Goal: Transaction & Acquisition: Purchase product/service

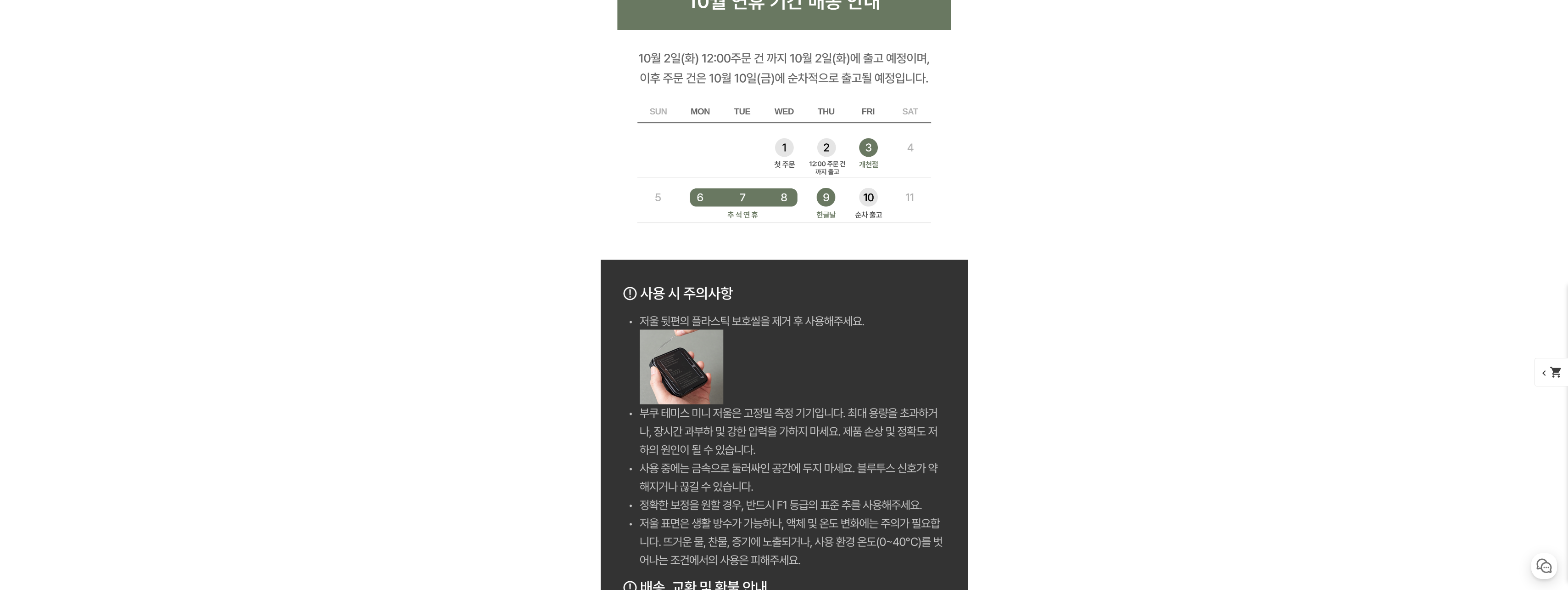
scroll to position [7392, 0]
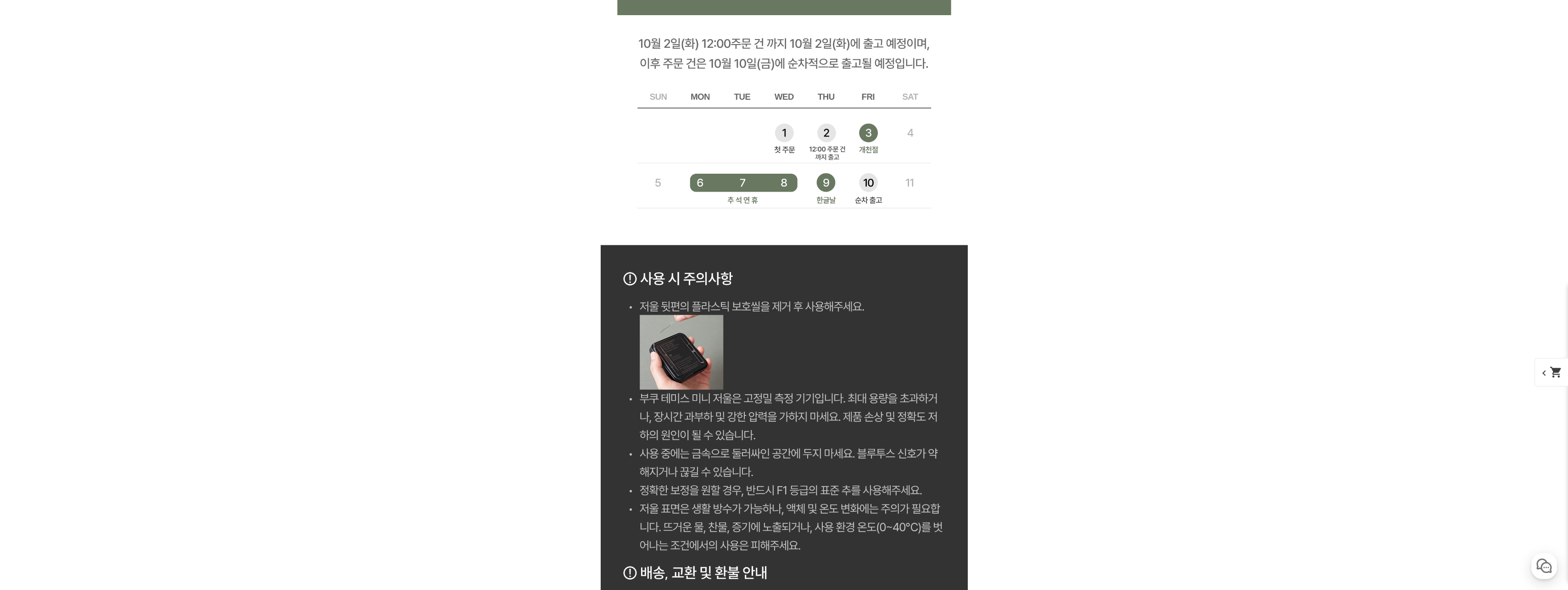
click at [1552, 365] on span "chevron_left shopping_cart" at bounding box center [1558, 371] width 47 height 28
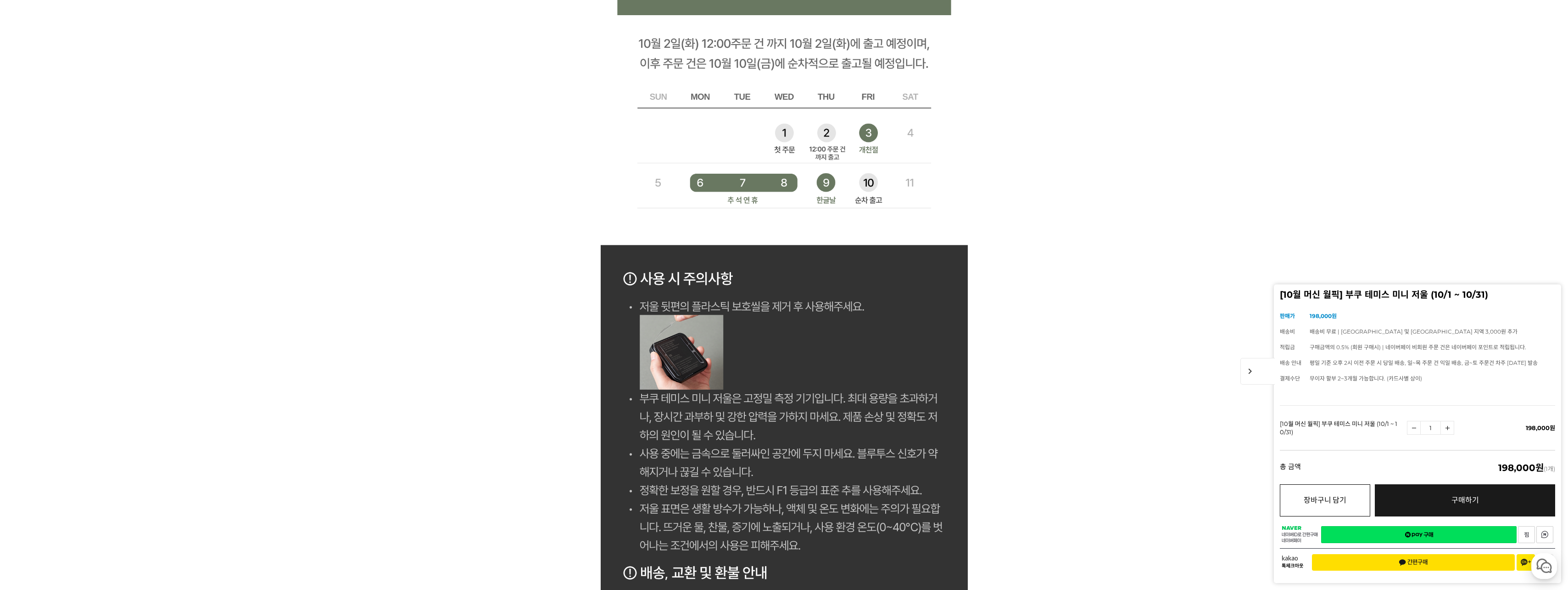
click at [1317, 499] on button "장바구니 담기" at bounding box center [1325, 500] width 90 height 33
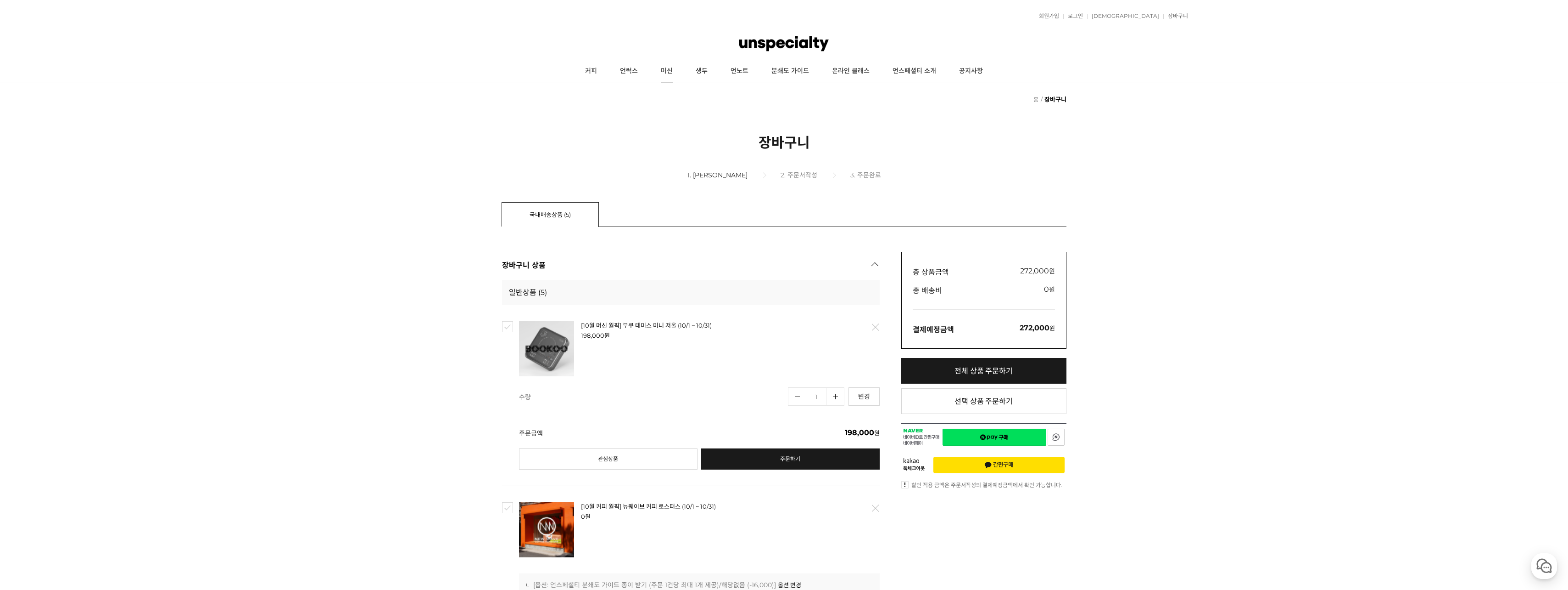
click at [667, 70] on link "머신" at bounding box center [666, 71] width 35 height 23
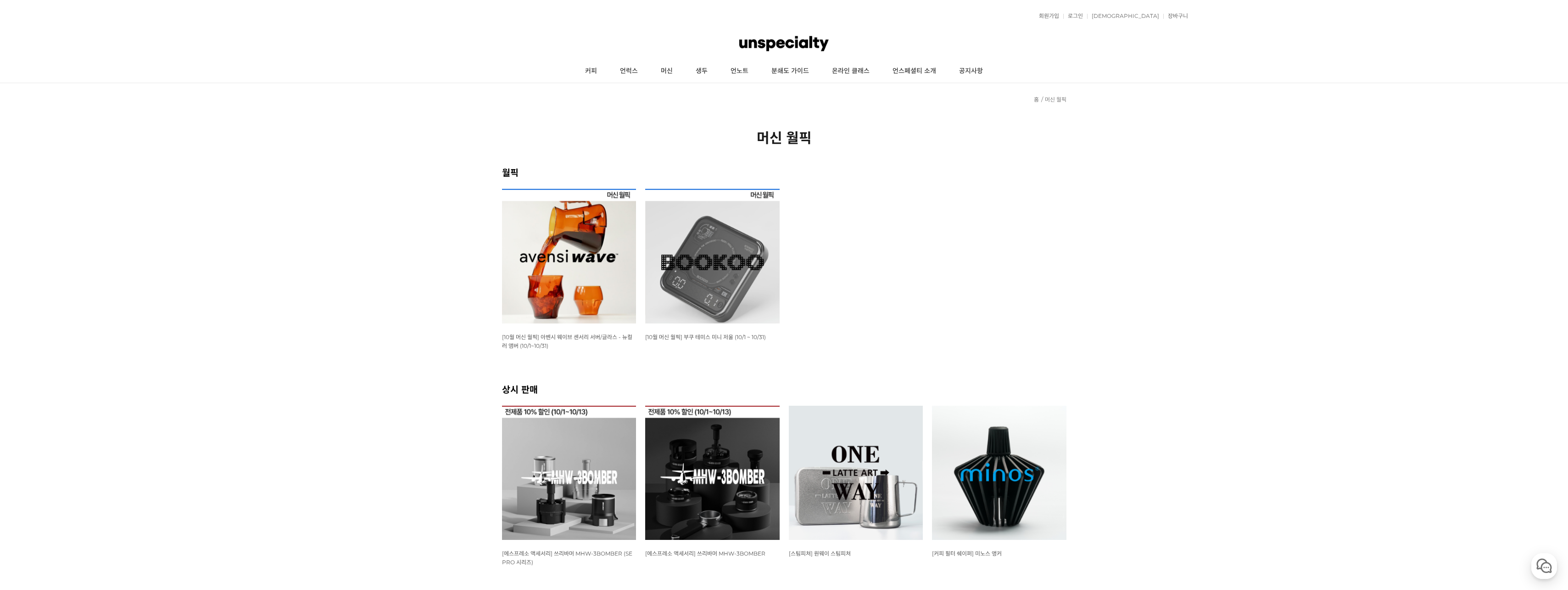
click at [580, 243] on img at bounding box center [569, 256] width 135 height 135
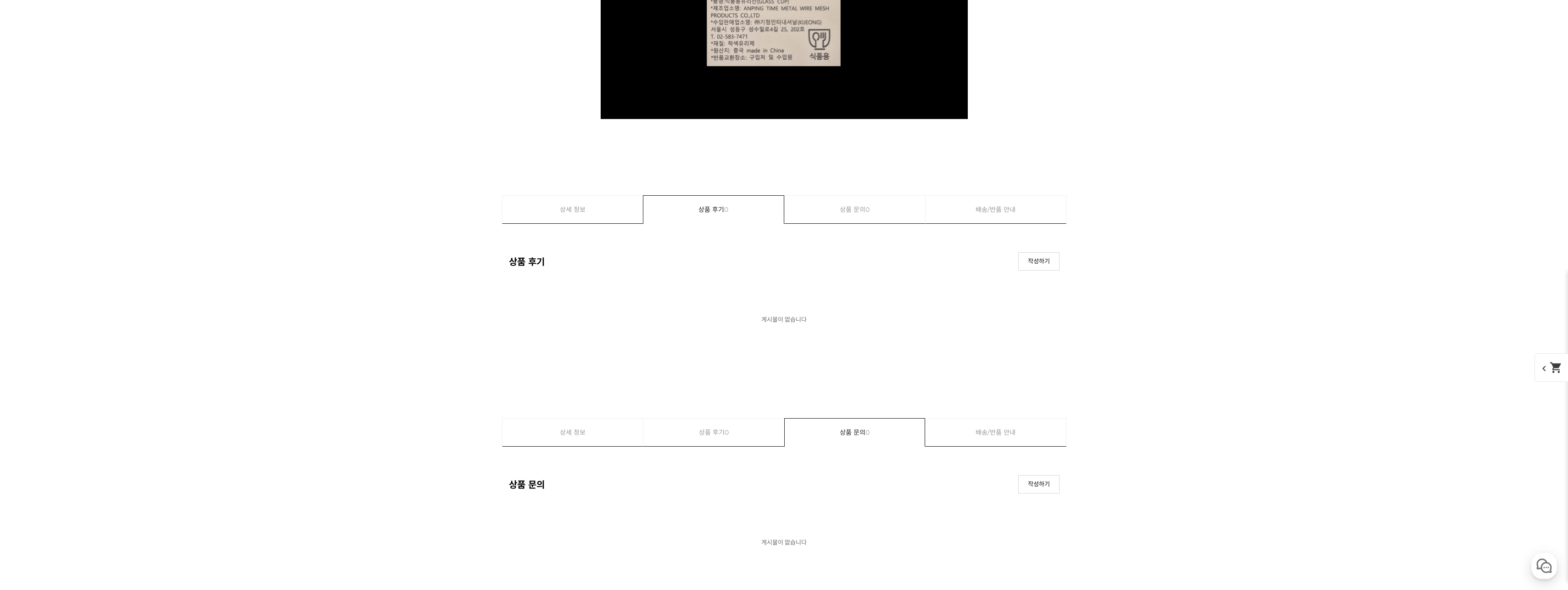
scroll to position [9740, 0]
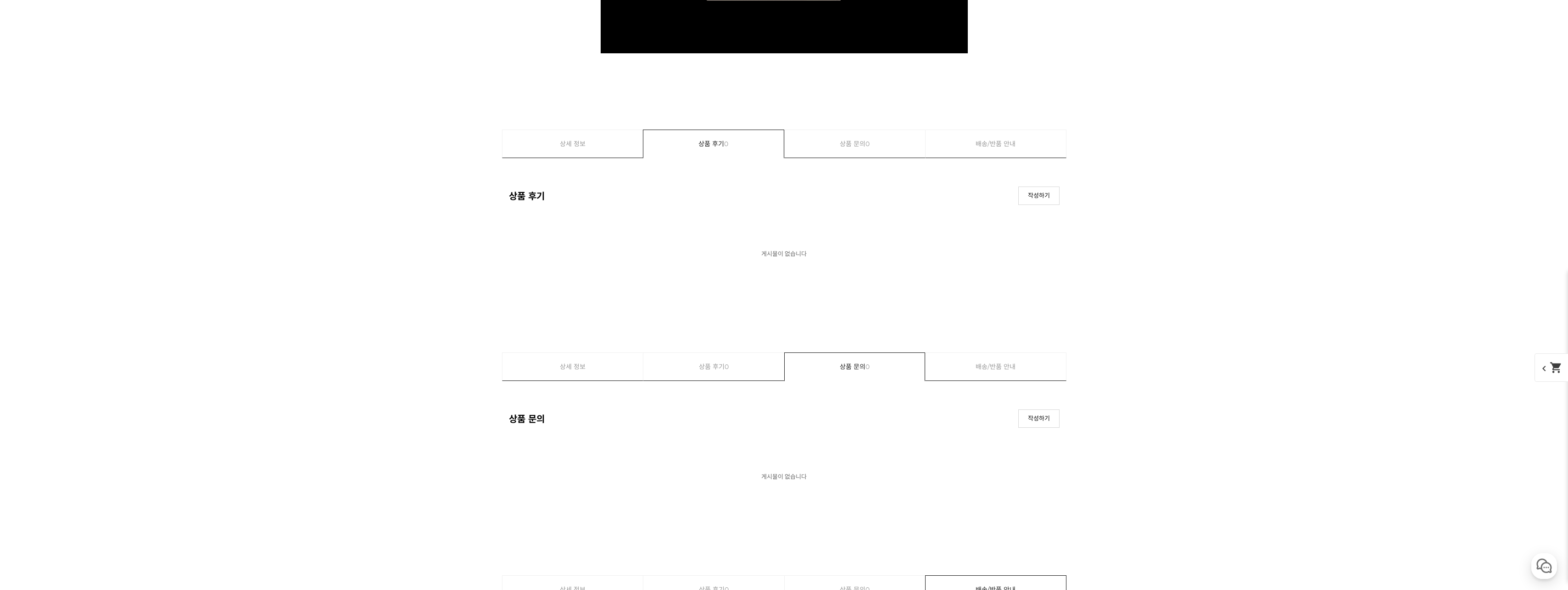
drag, startPoint x: 707, startPoint y: 153, endPoint x: 699, endPoint y: 158, distance: 9.4
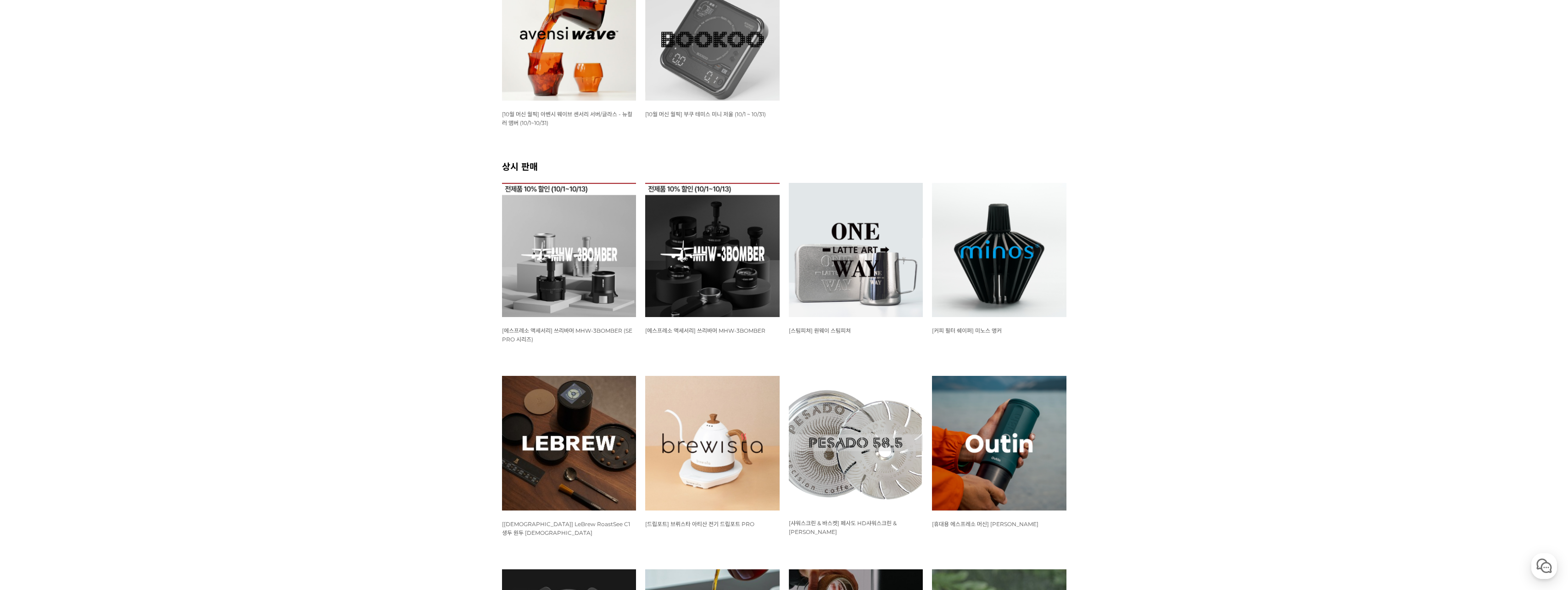
scroll to position [230, 0]
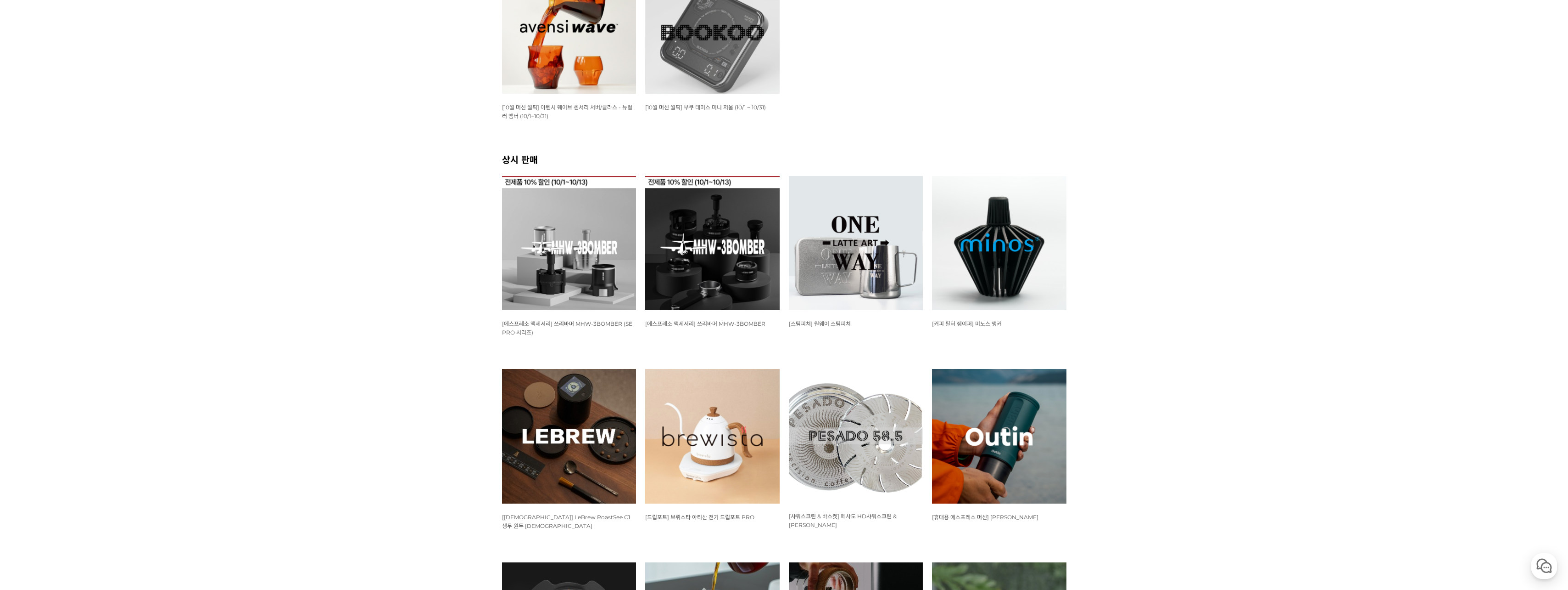
click at [566, 245] on img at bounding box center [569, 243] width 135 height 135
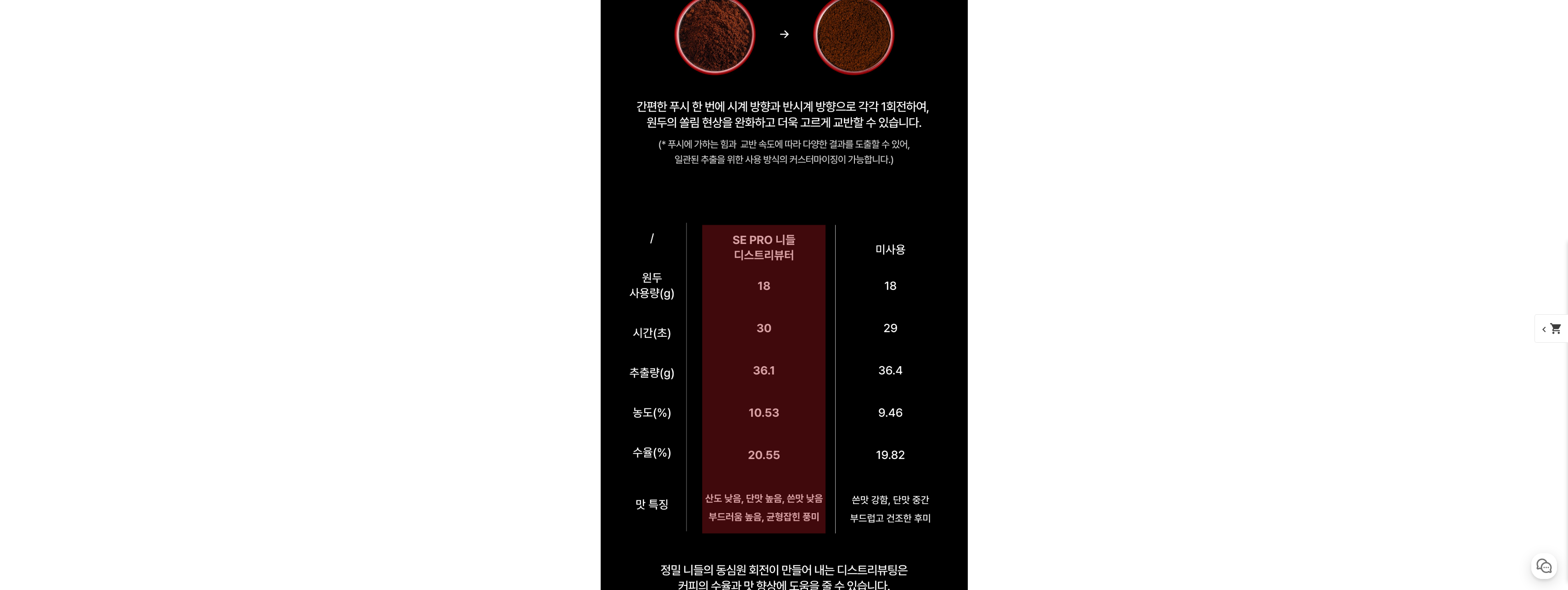
scroll to position [9908, 0]
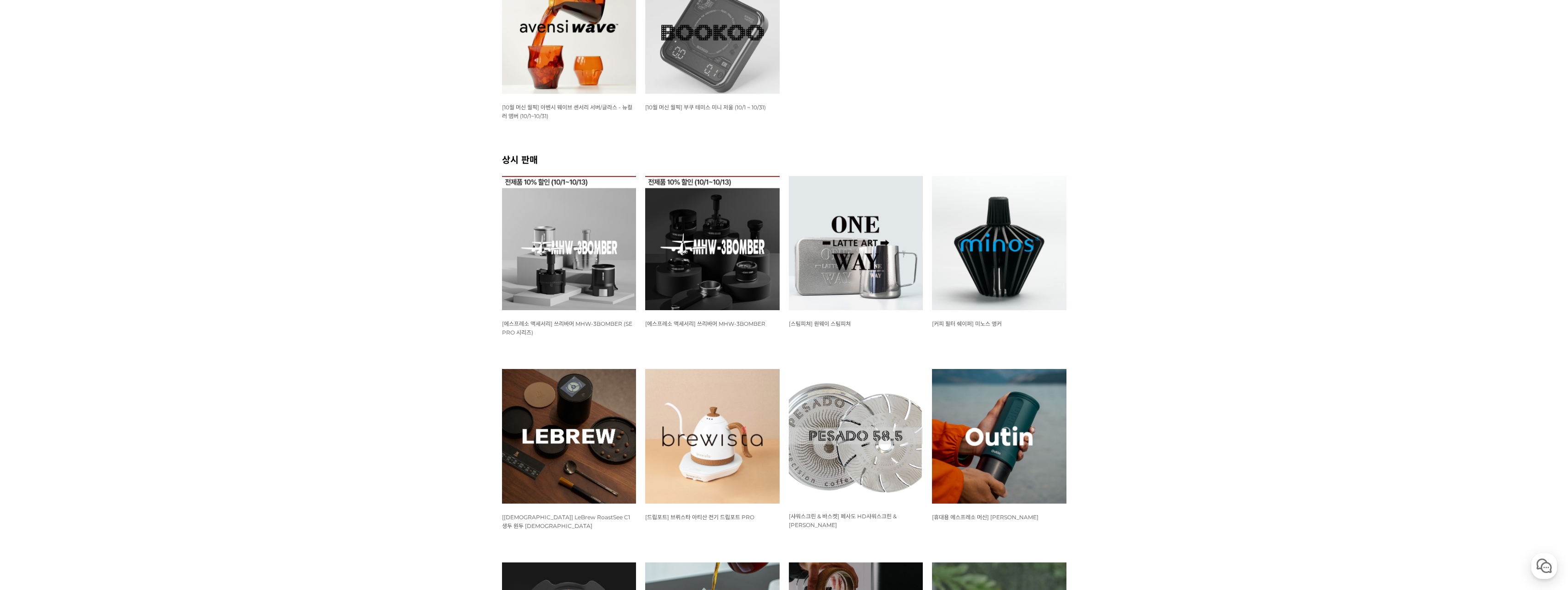
click at [698, 271] on img at bounding box center [712, 243] width 135 height 135
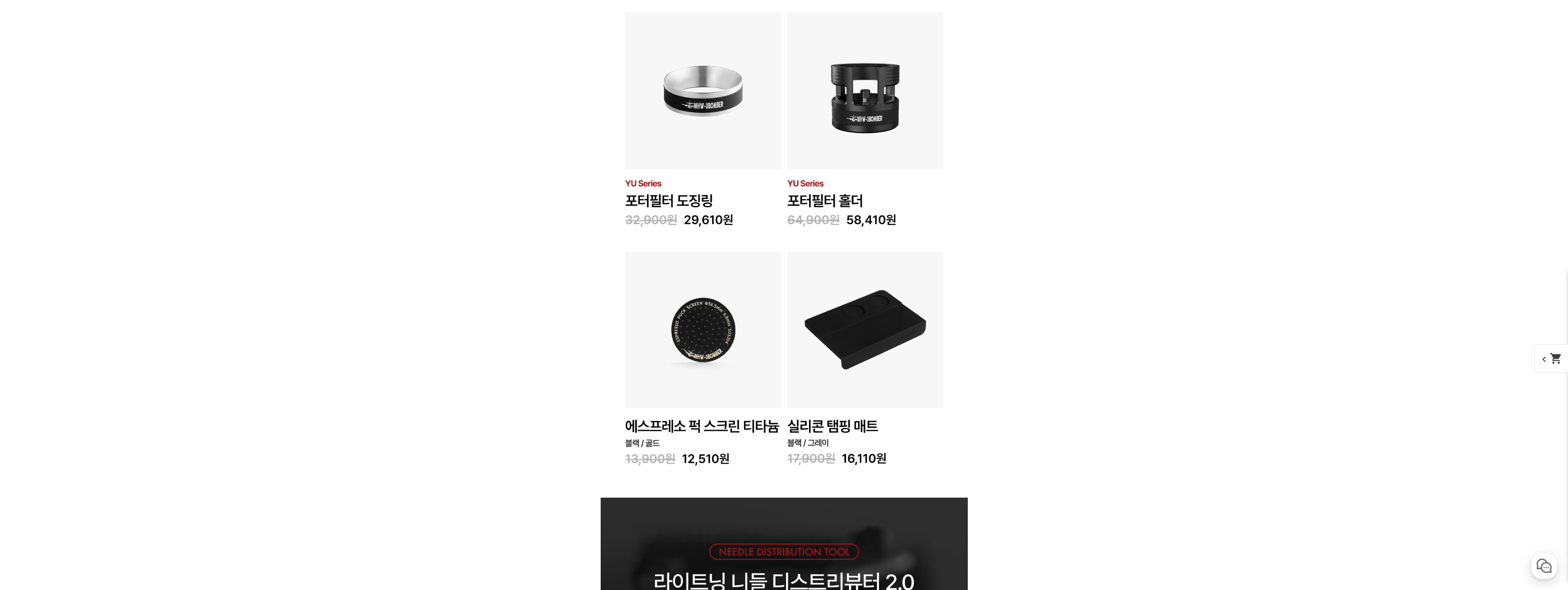
scroll to position [4133, 0]
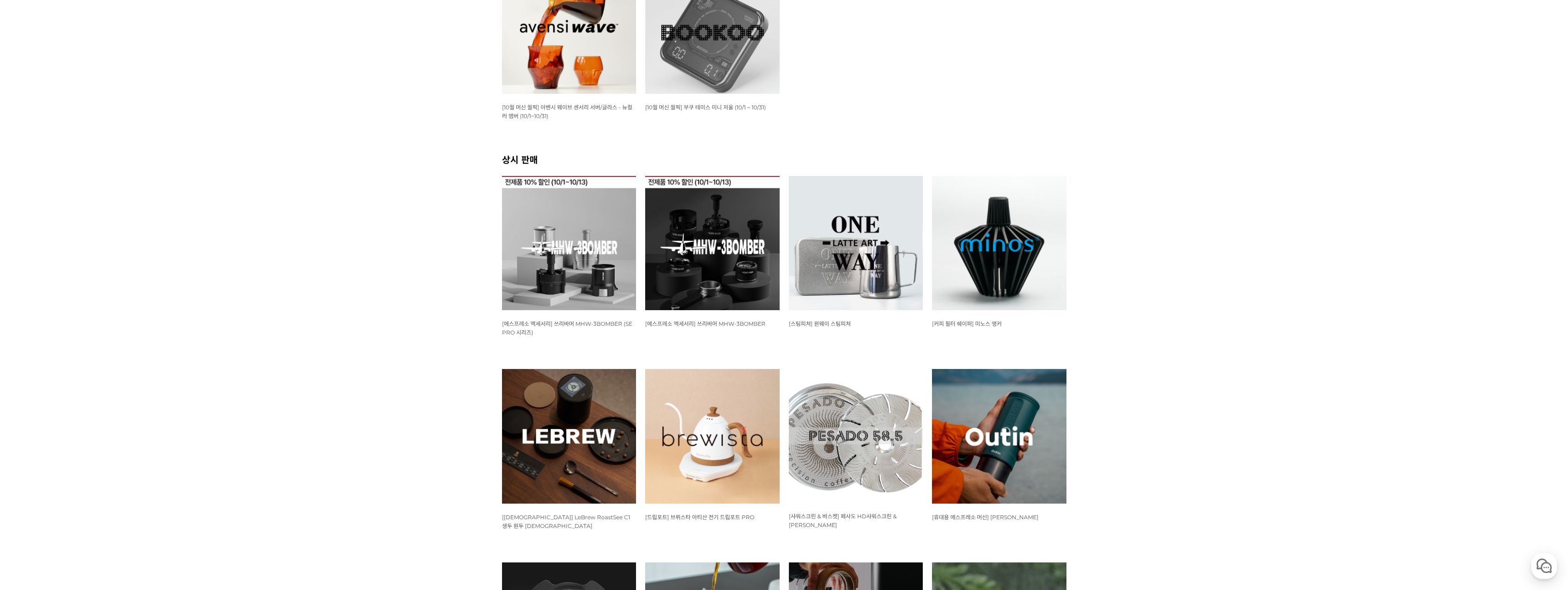
click at [569, 281] on img at bounding box center [569, 243] width 135 height 135
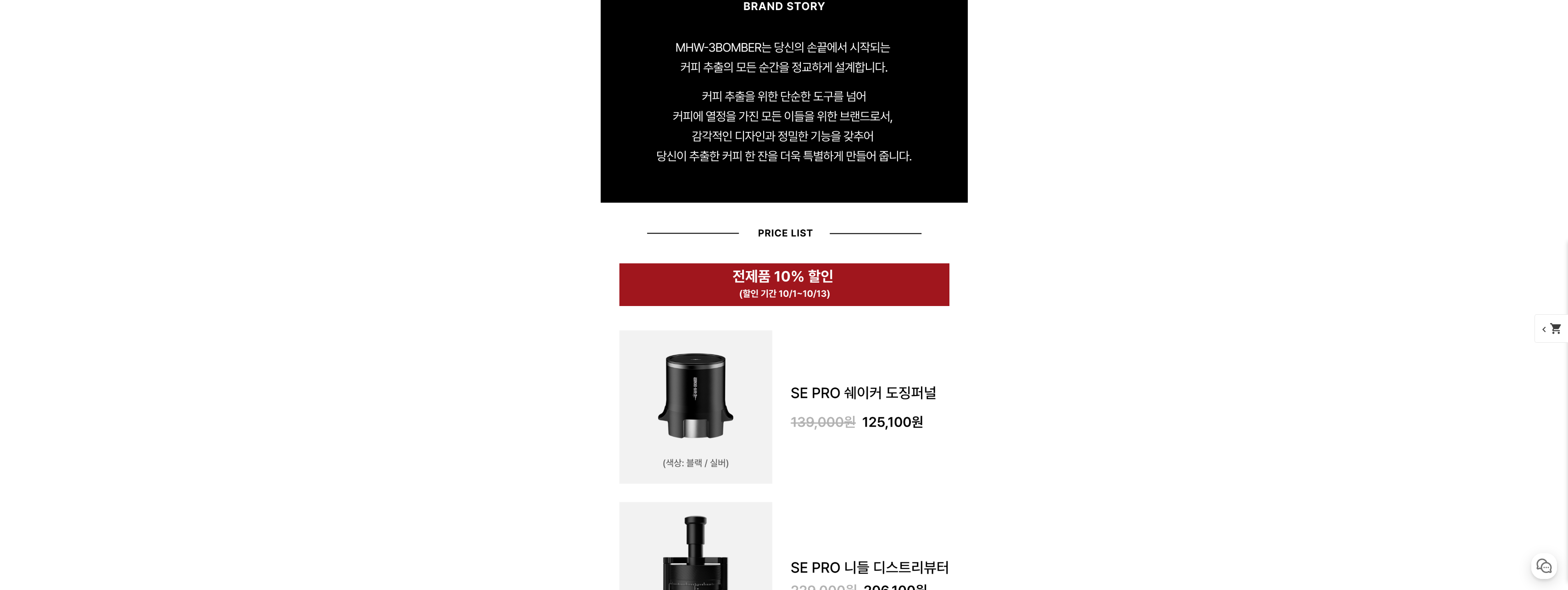
scroll to position [1321, 0]
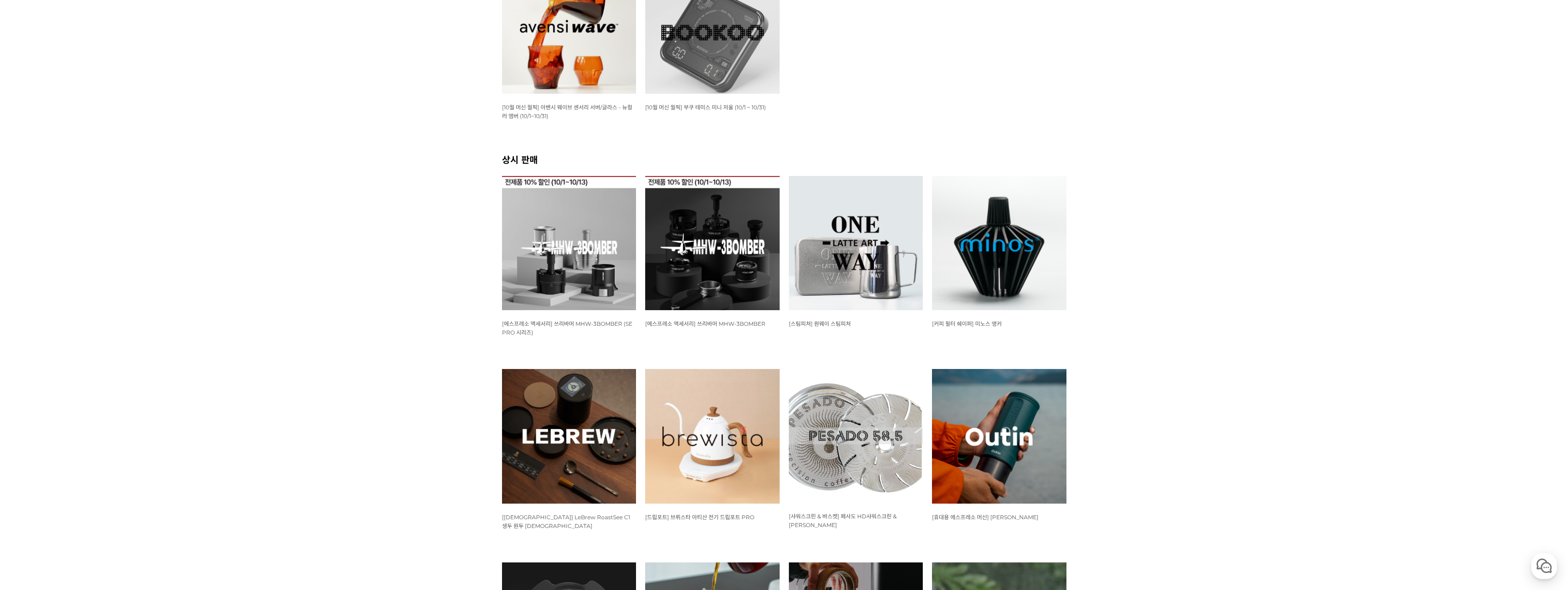
click at [985, 259] on img at bounding box center [999, 243] width 135 height 135
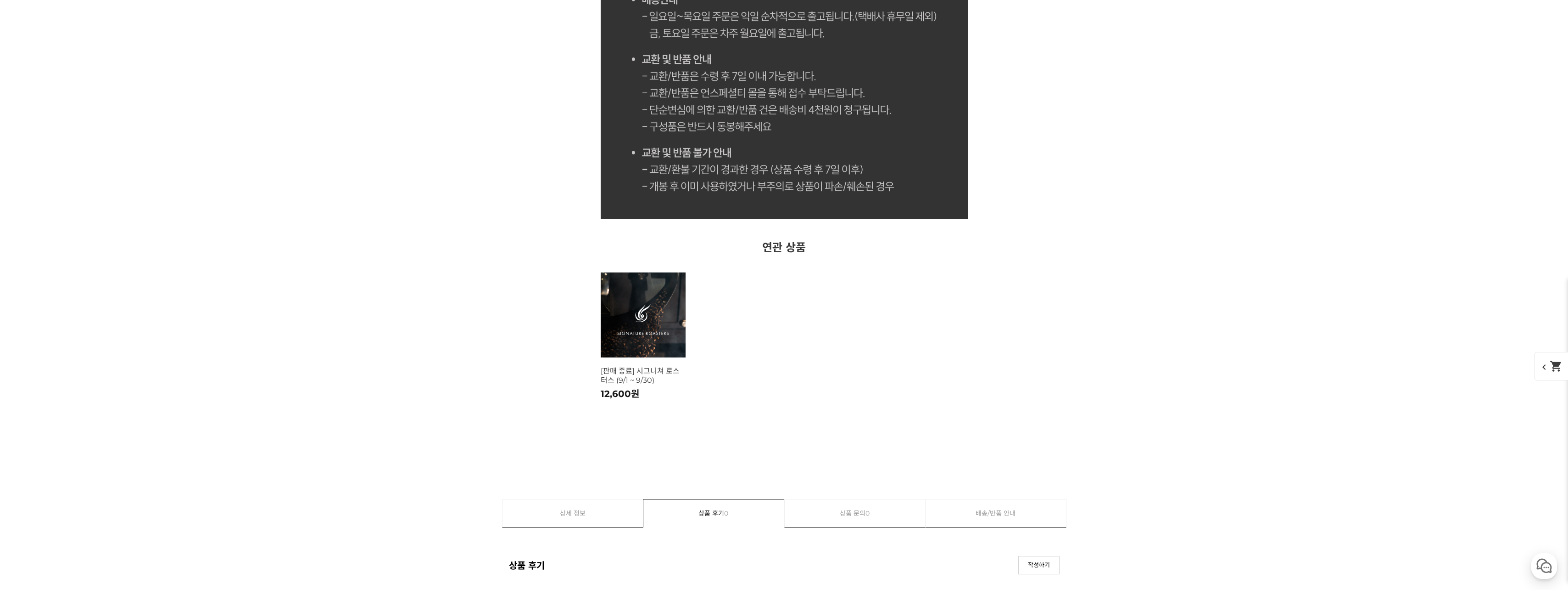
scroll to position [5143, 0]
drag, startPoint x: 624, startPoint y: 339, endPoint x: 638, endPoint y: 333, distance: 15.2
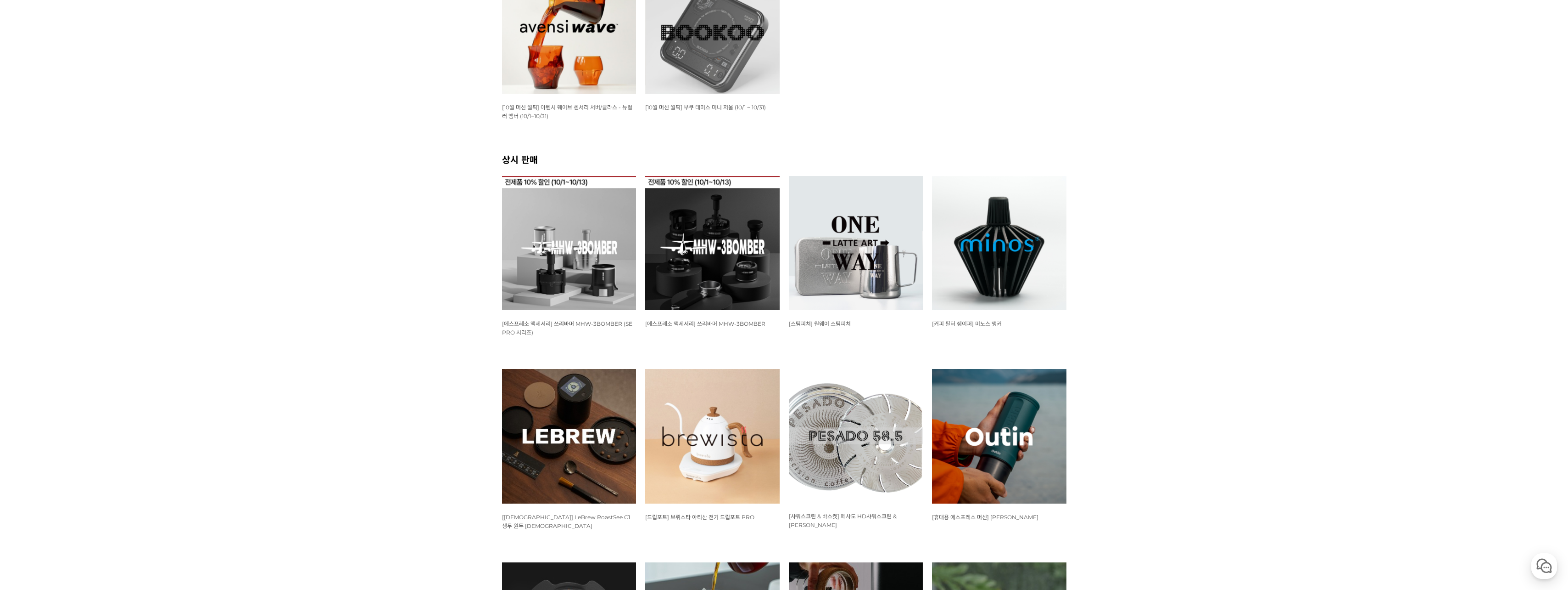
click at [985, 276] on img at bounding box center [999, 243] width 135 height 135
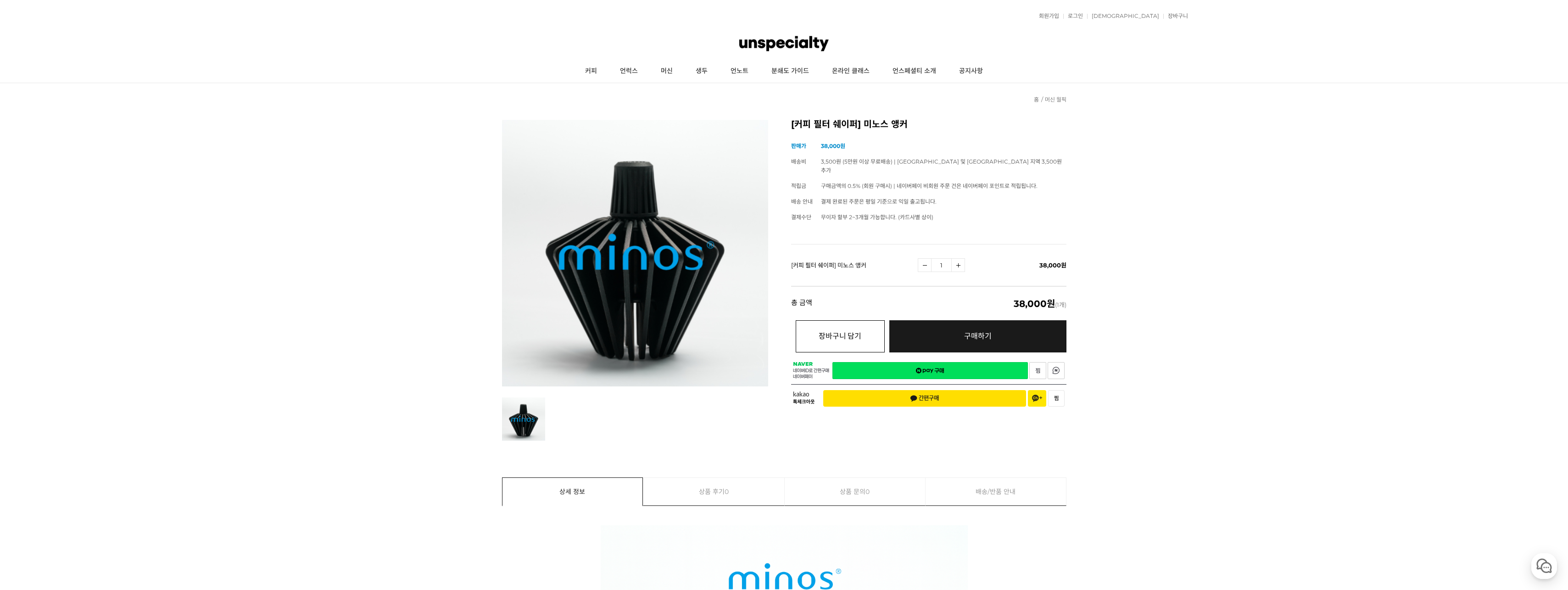
click at [861, 335] on button "장바구니 담기" at bounding box center [840, 337] width 89 height 33
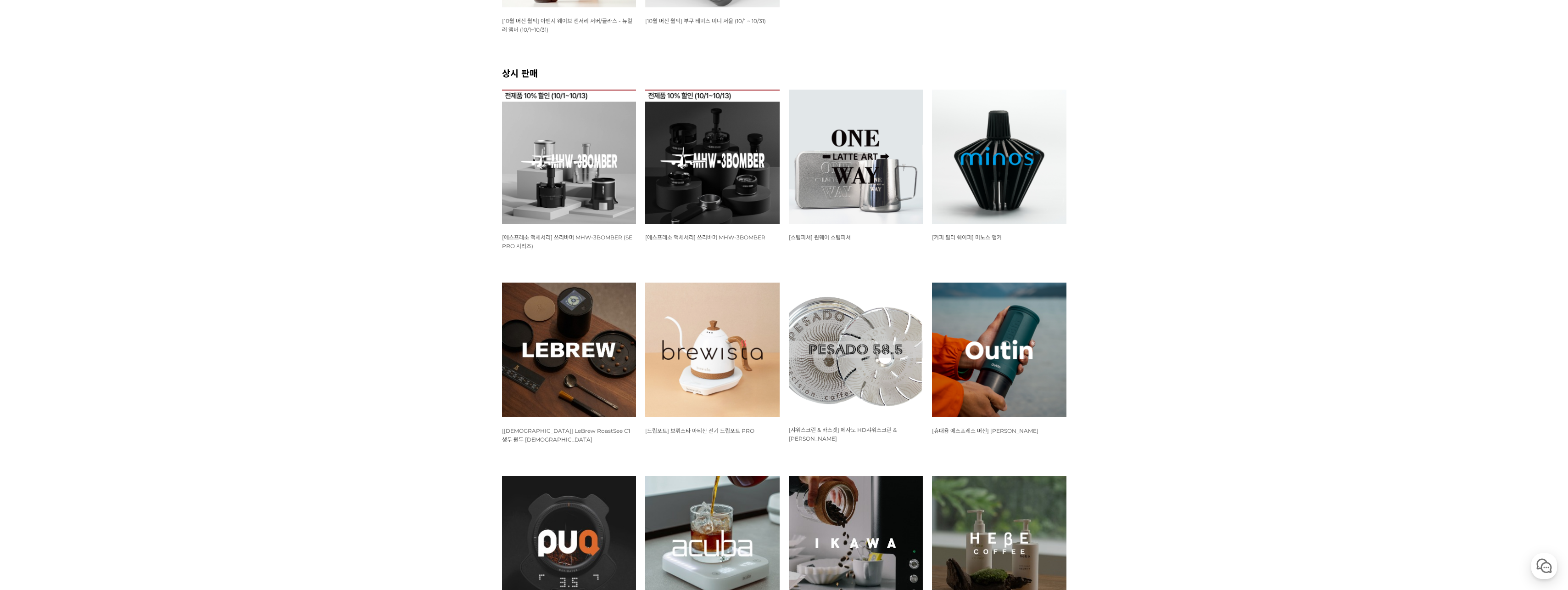
scroll to position [367, 0]
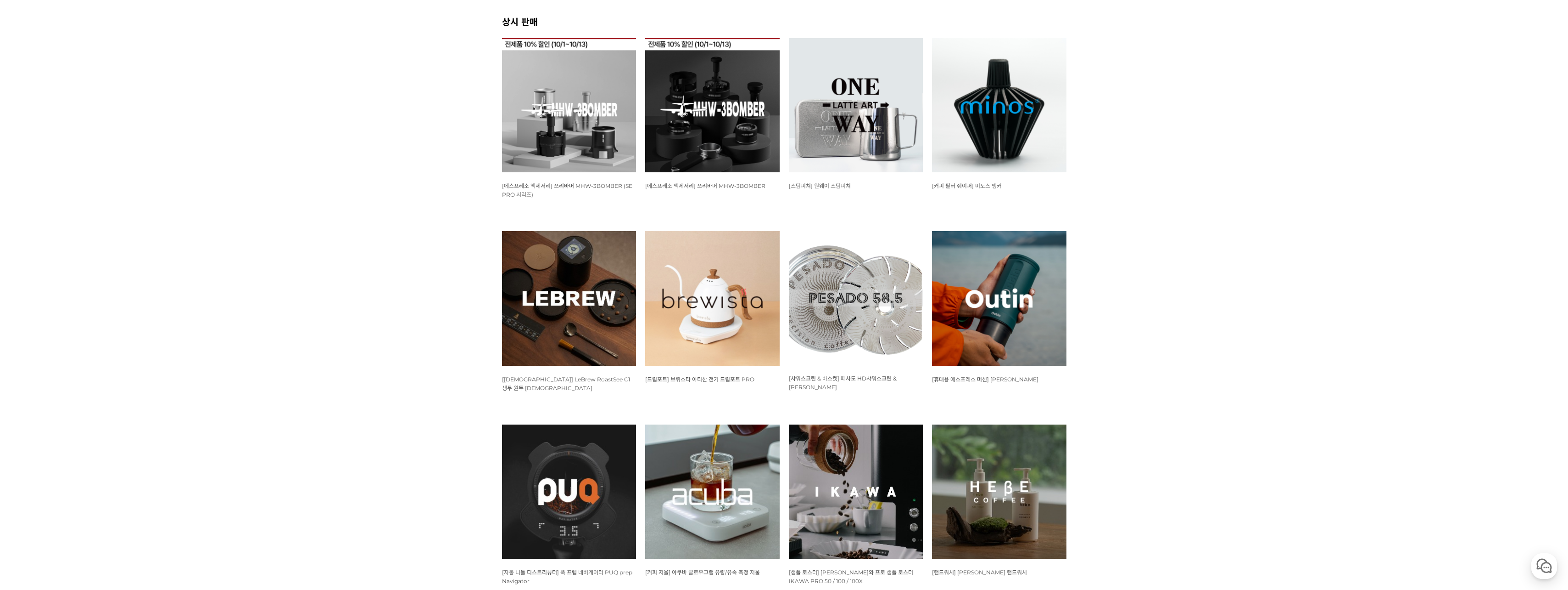
click at [575, 297] on img at bounding box center [569, 298] width 135 height 135
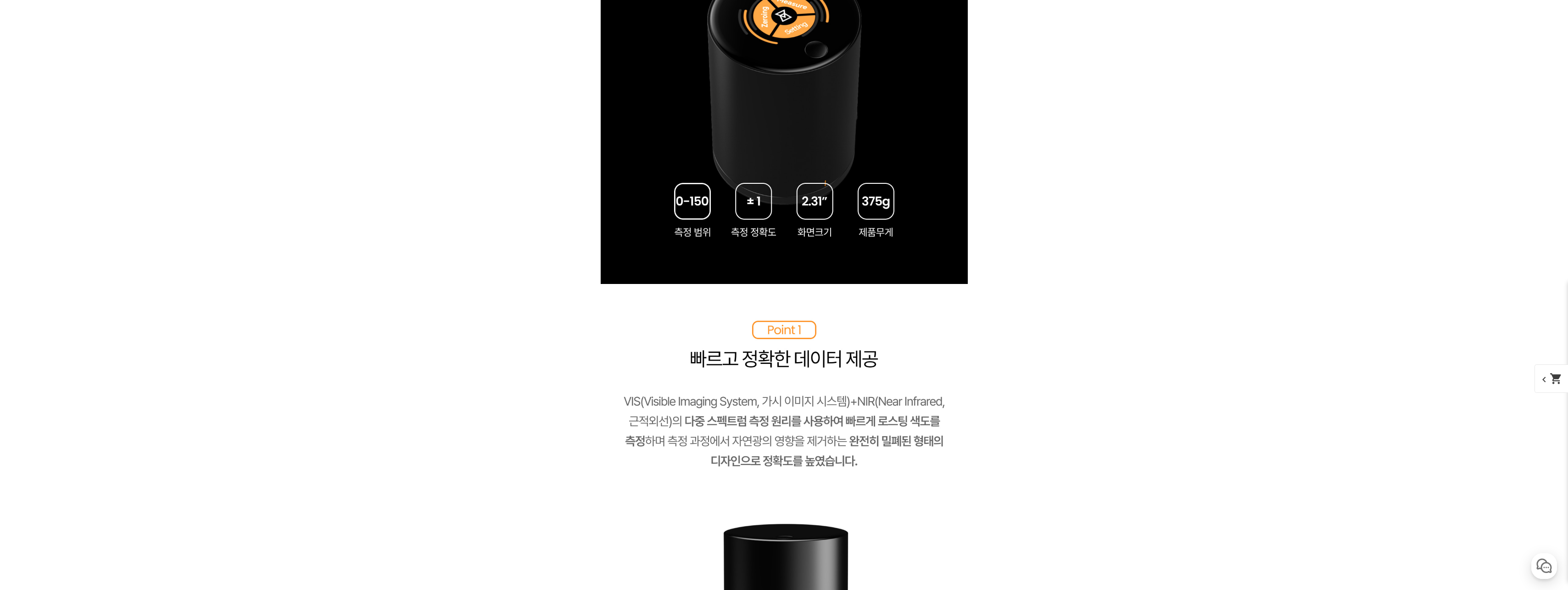
scroll to position [1377, 0]
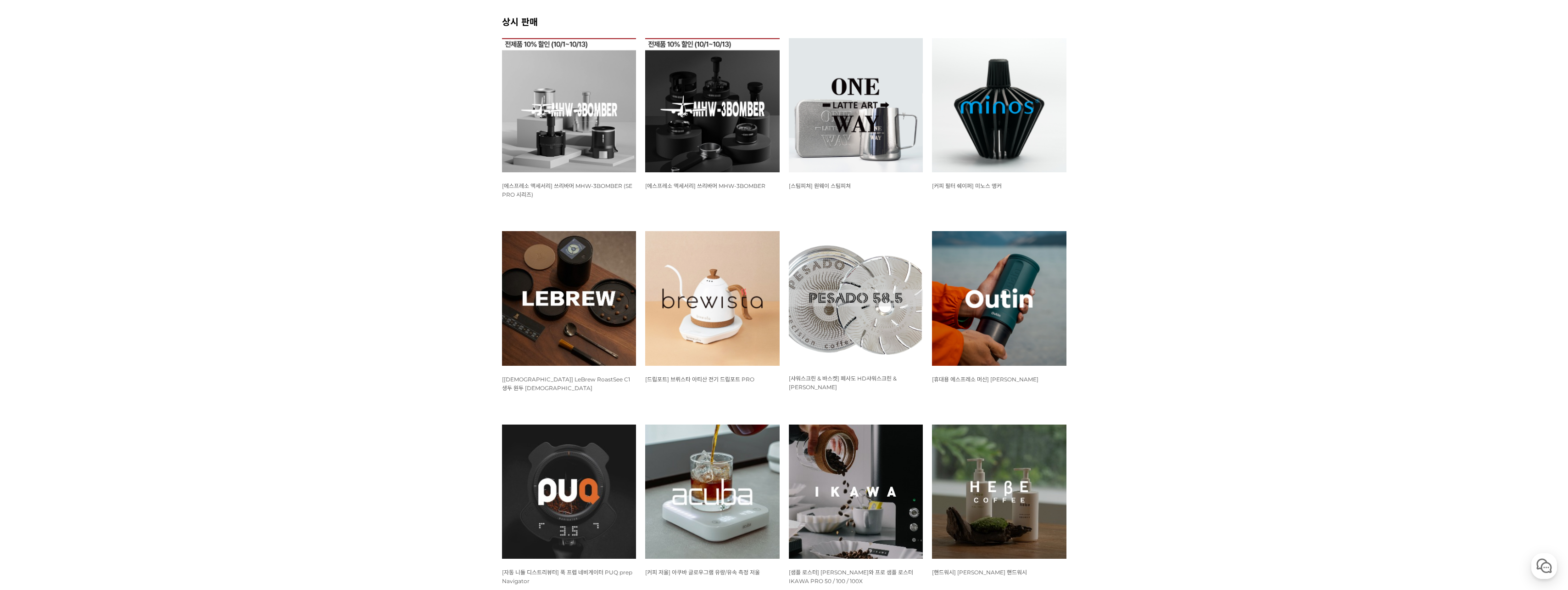
click at [710, 315] on img at bounding box center [712, 298] width 135 height 135
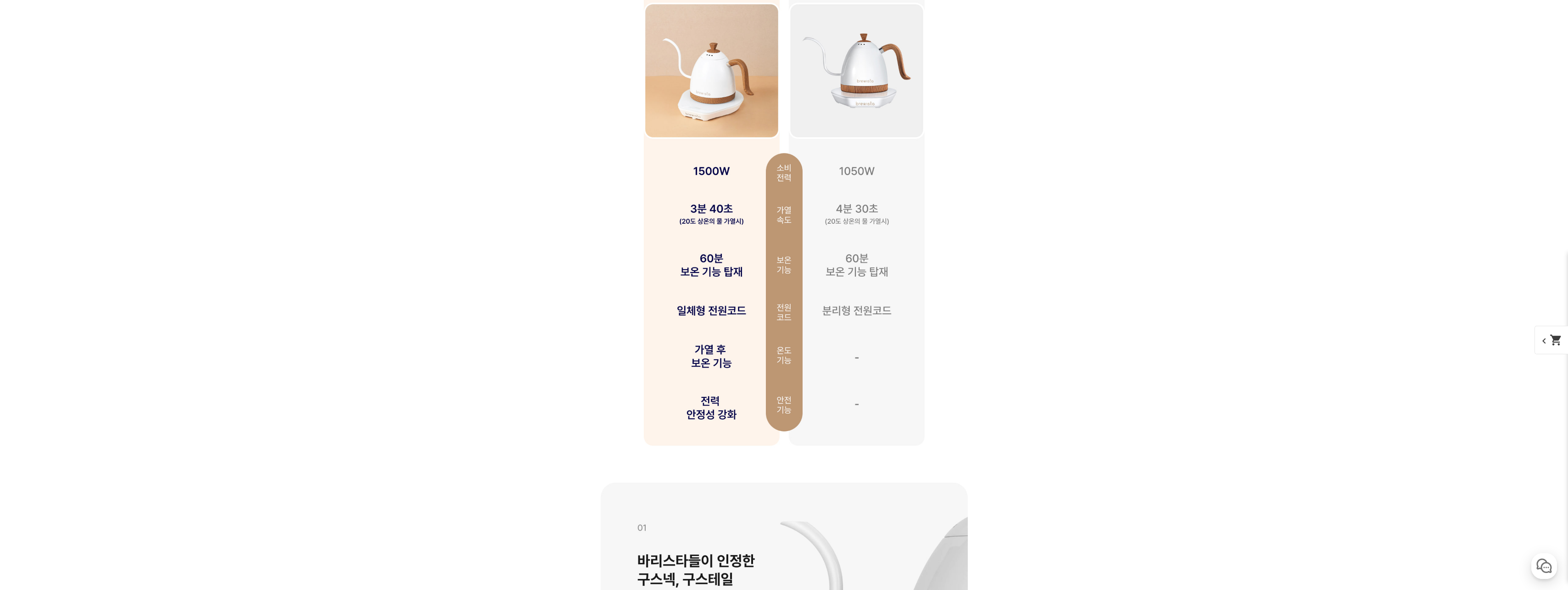
scroll to position [2663, 0]
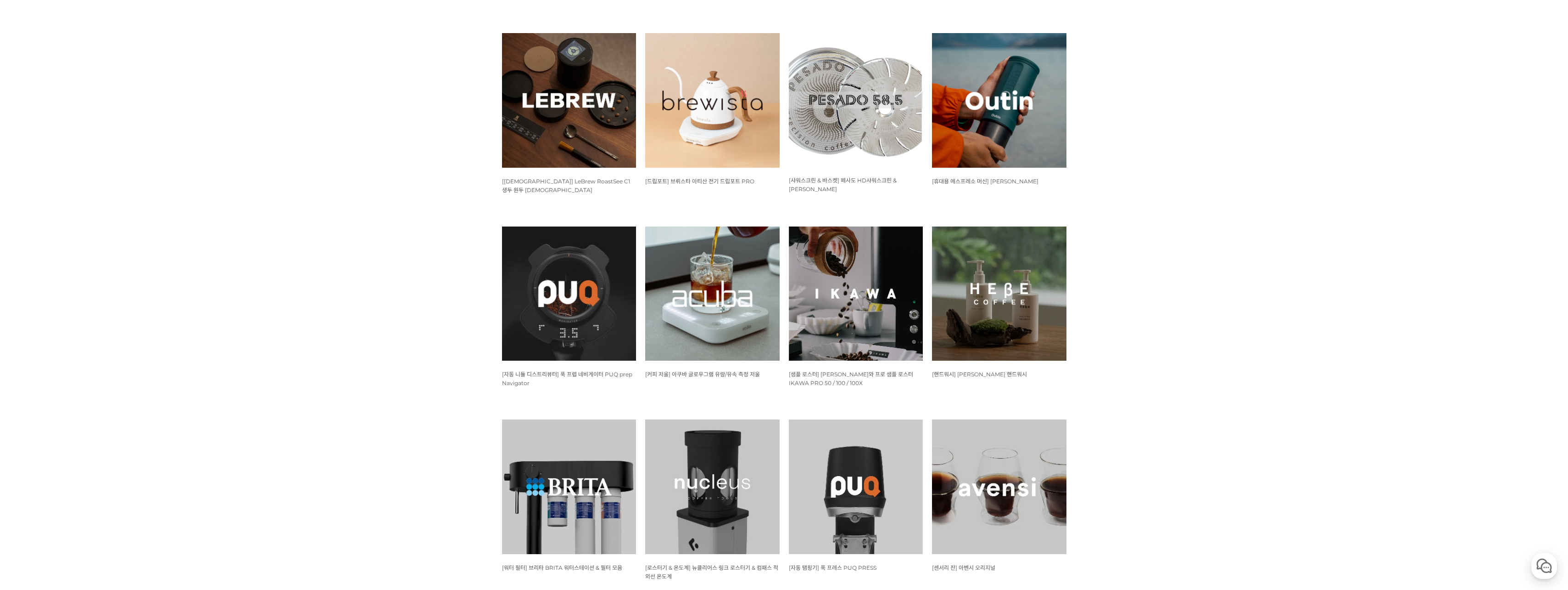
scroll to position [597, 0]
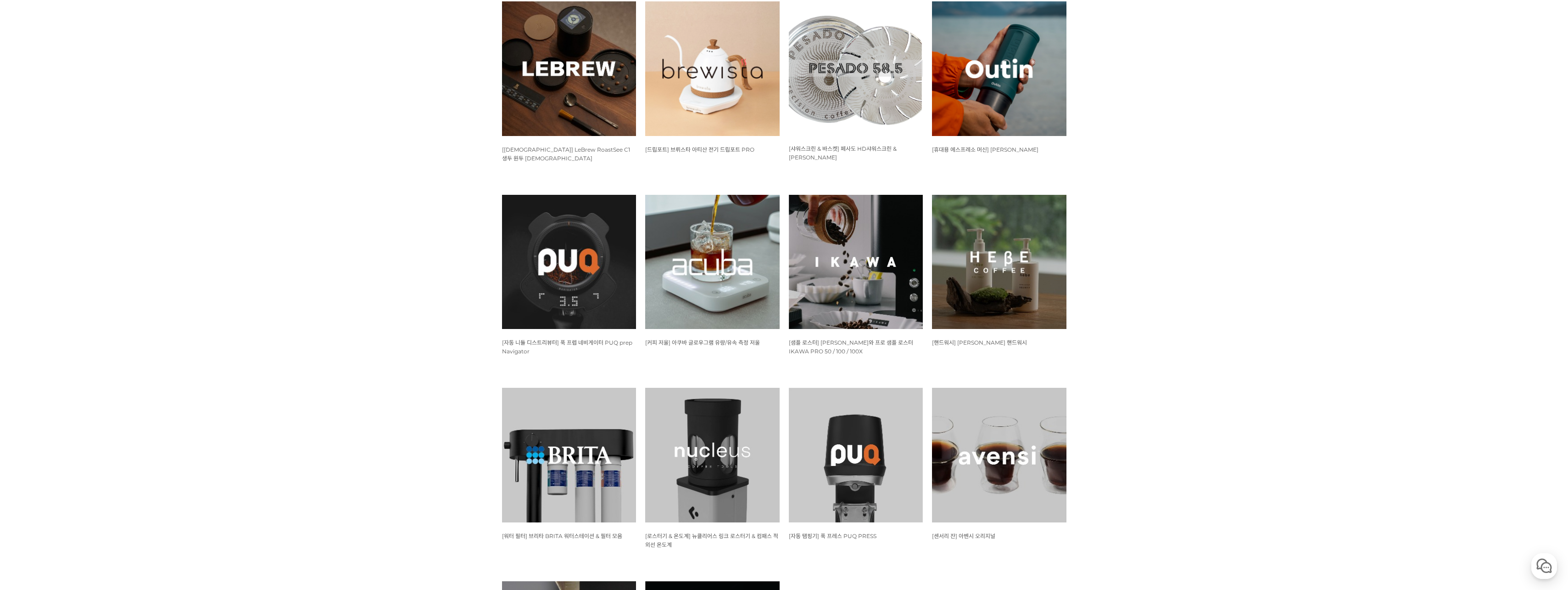
click at [723, 299] on img at bounding box center [712, 262] width 135 height 135
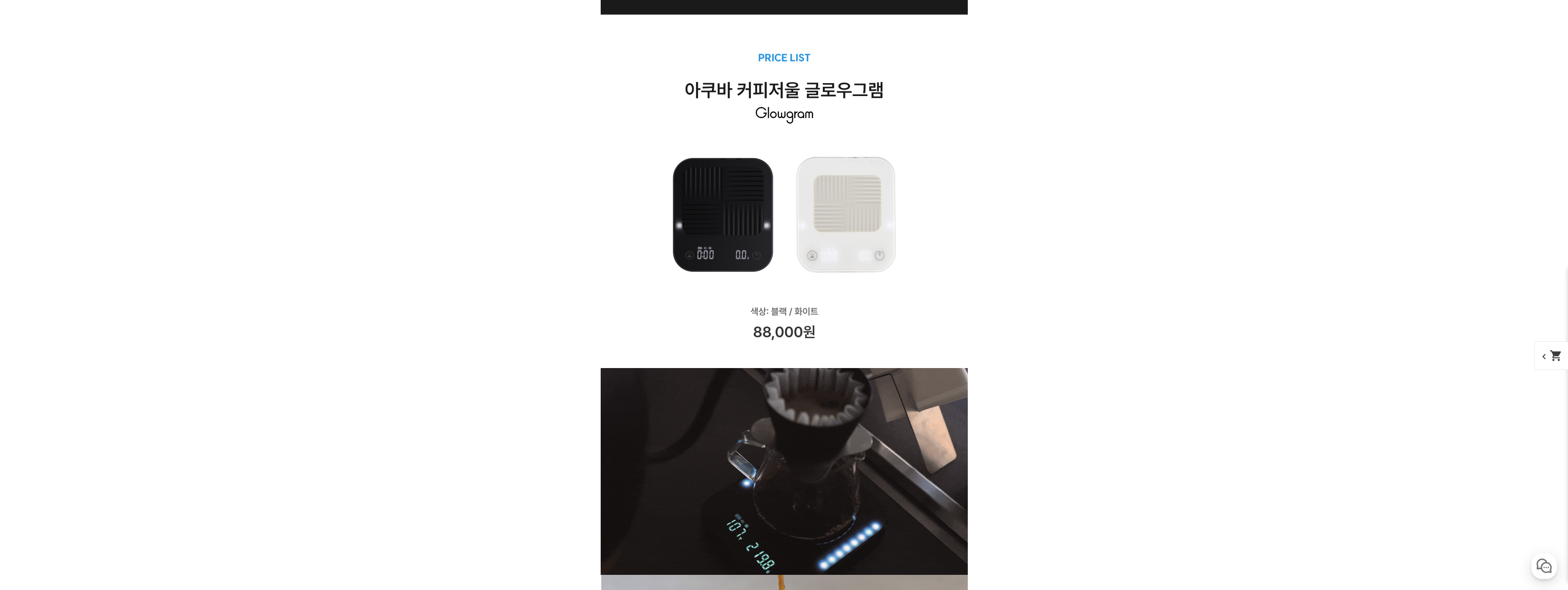
scroll to position [1515, 0]
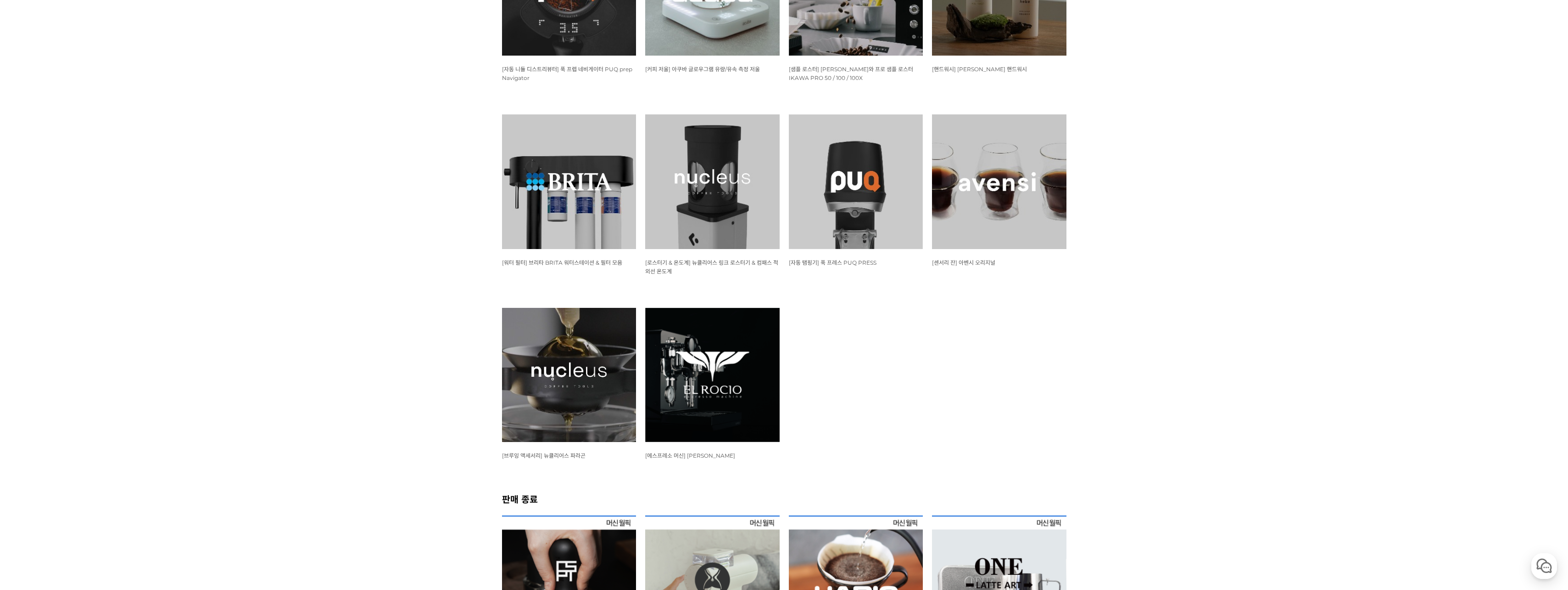
scroll to position [1102, 0]
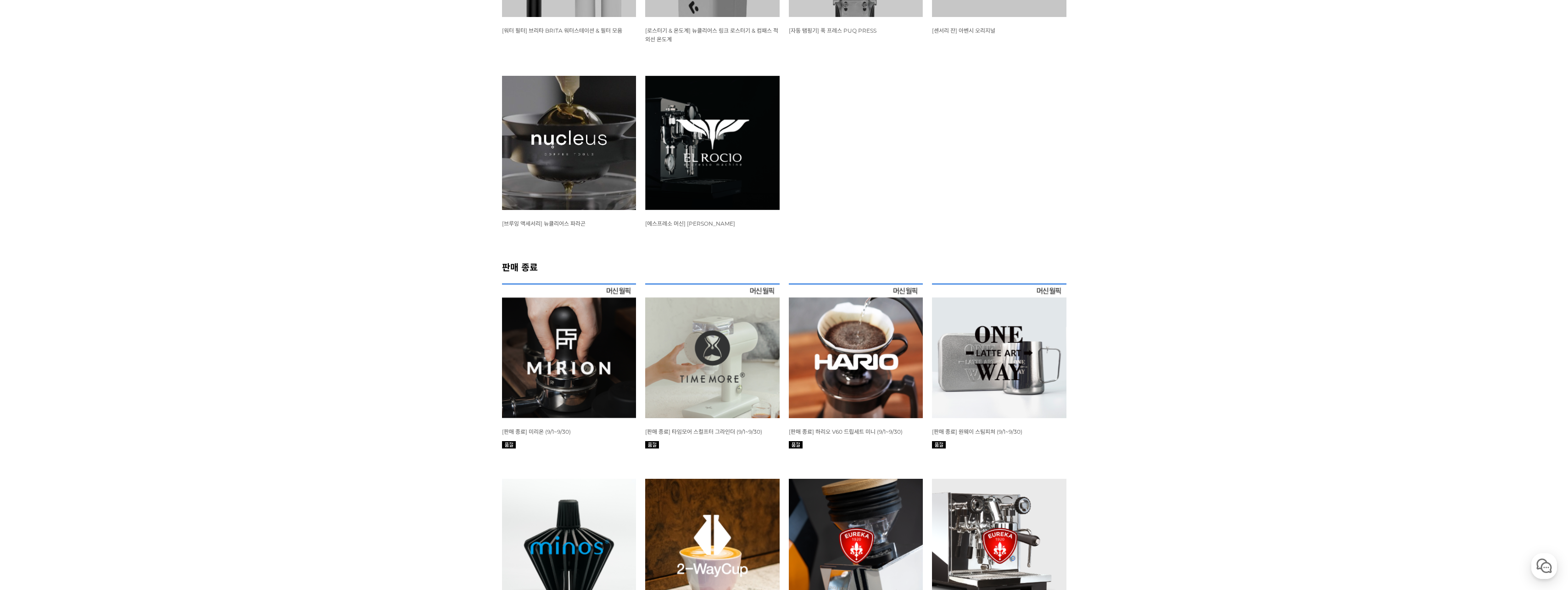
click at [553, 481] on img at bounding box center [569, 546] width 135 height 135
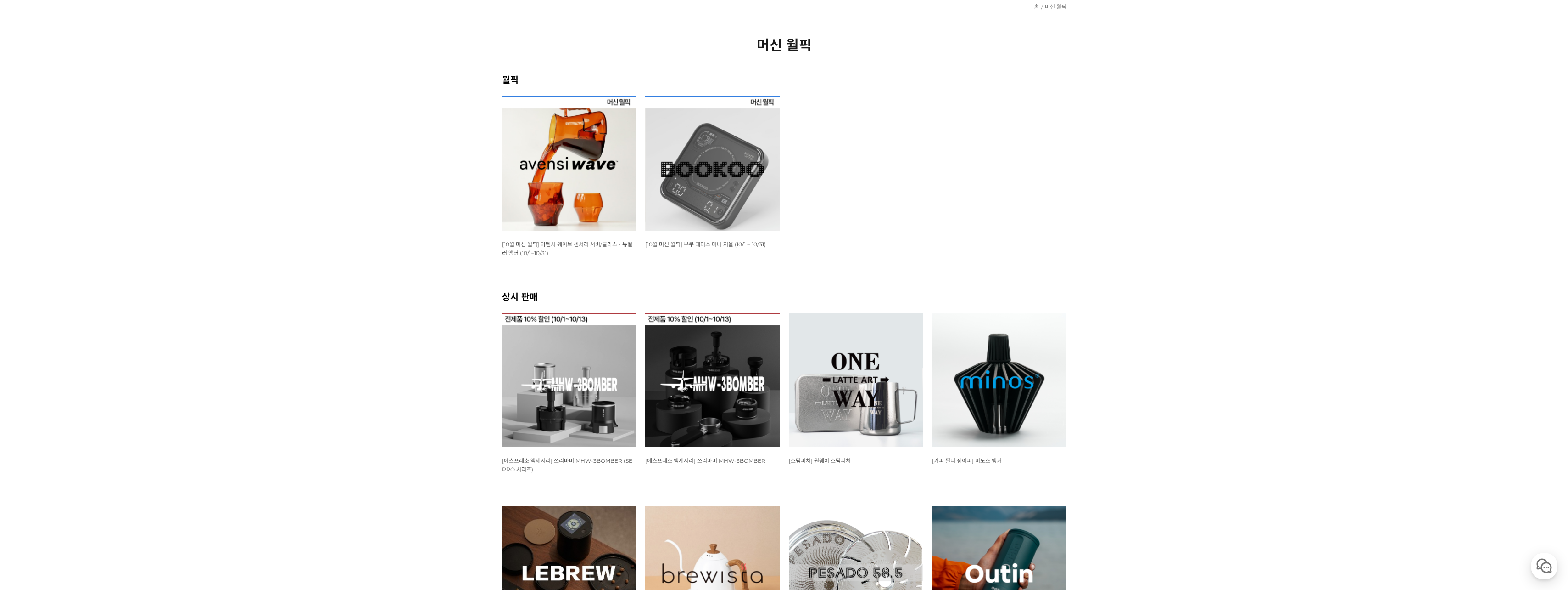
scroll to position [91, 0]
click at [1015, 386] on img at bounding box center [999, 381] width 135 height 135
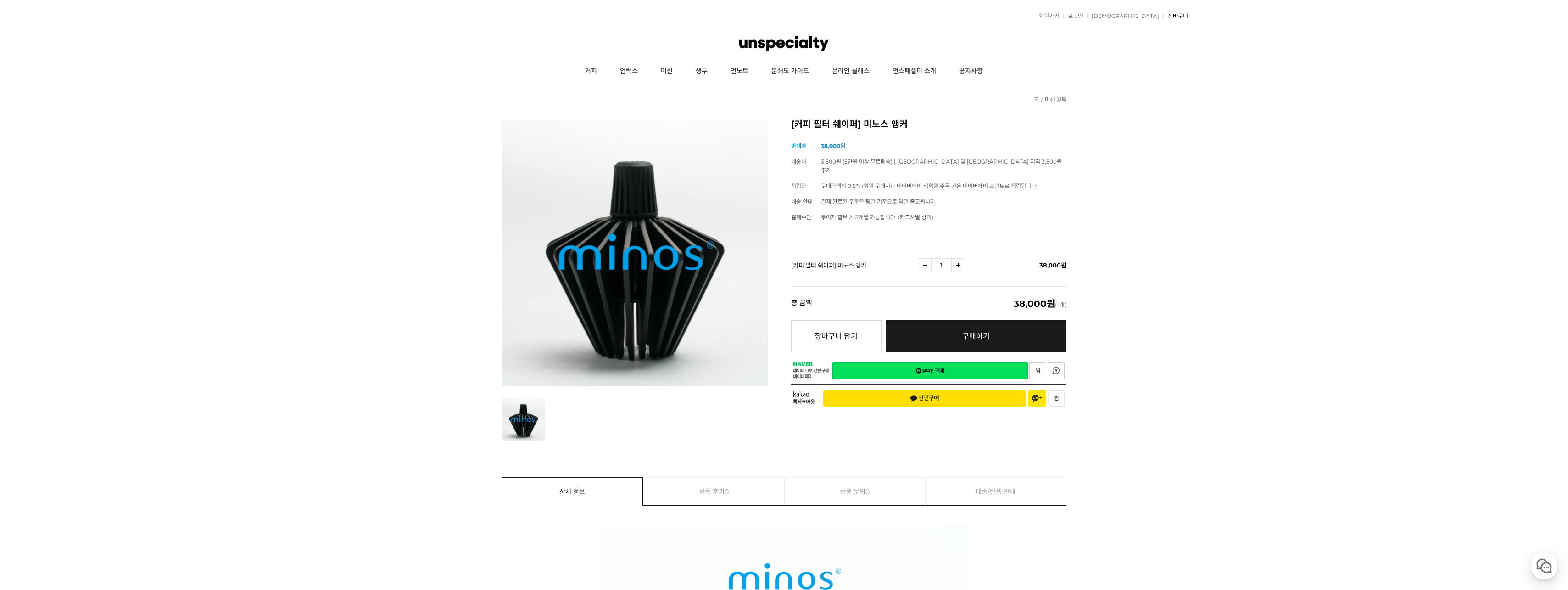
click at [1166, 14] on link "장바구니" at bounding box center [1175, 16] width 24 height 5
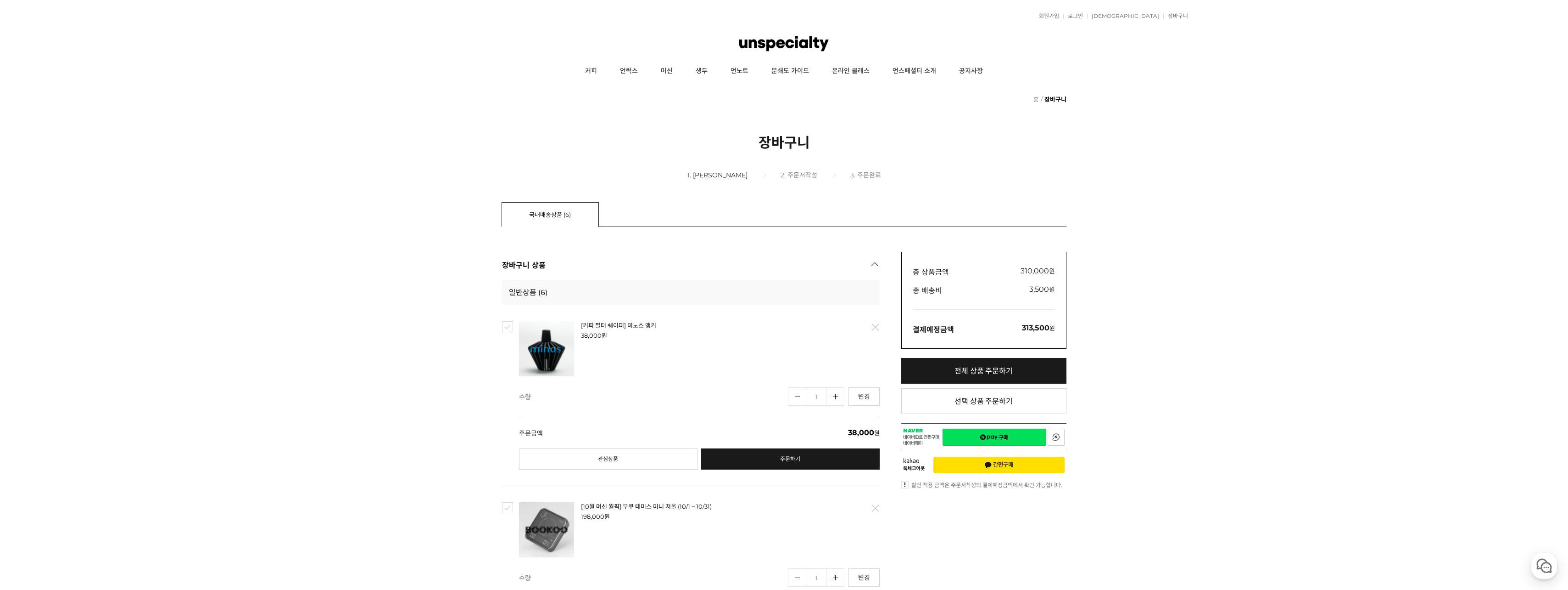
click at [874, 330] on link "삭제" at bounding box center [874, 327] width 19 height 19
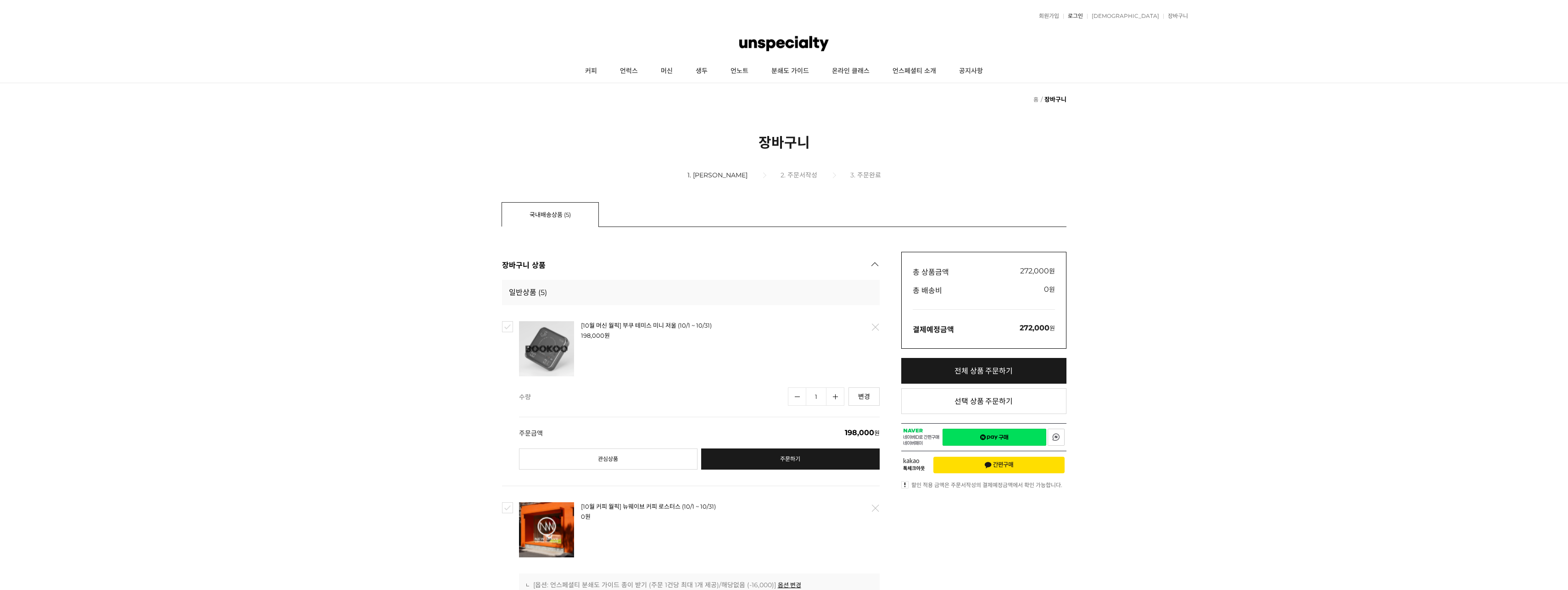
click at [1082, 17] on link "로그인" at bounding box center [1073, 16] width 20 height 5
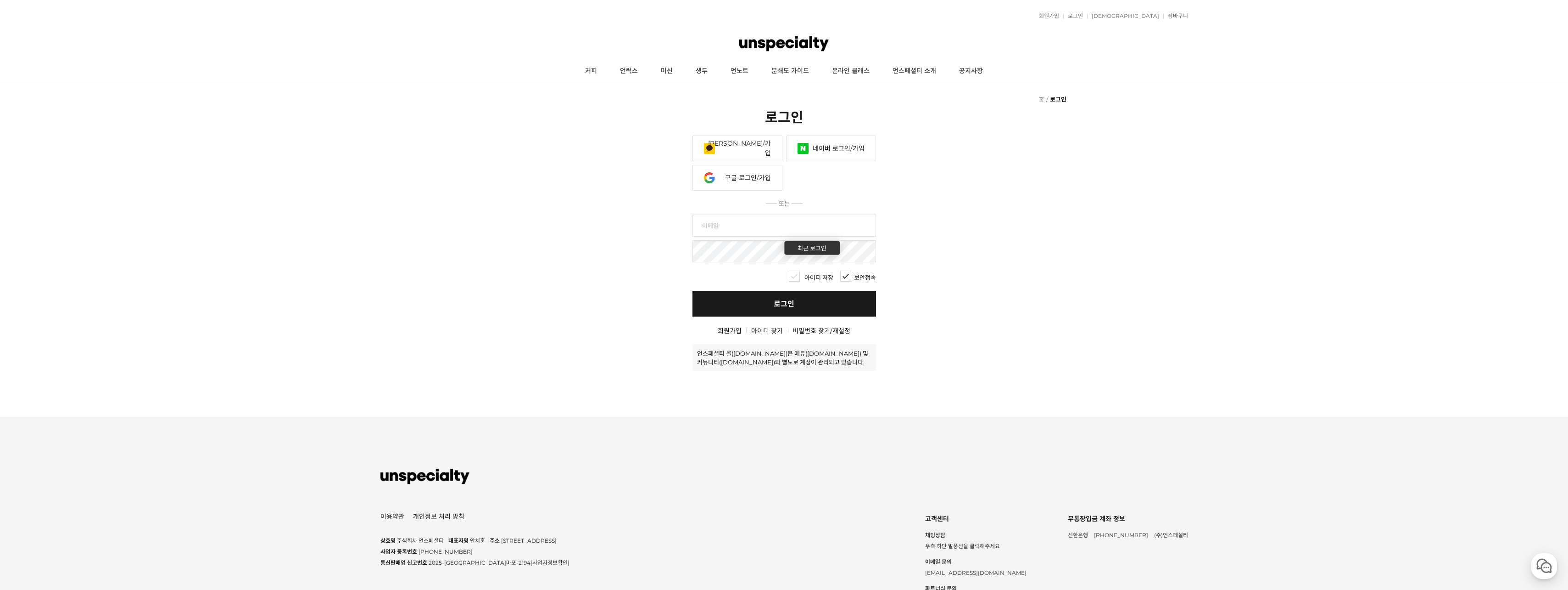
type input "entdrlee@gmail.com"
click at [767, 308] on link "로그인" at bounding box center [784, 303] width 184 height 25
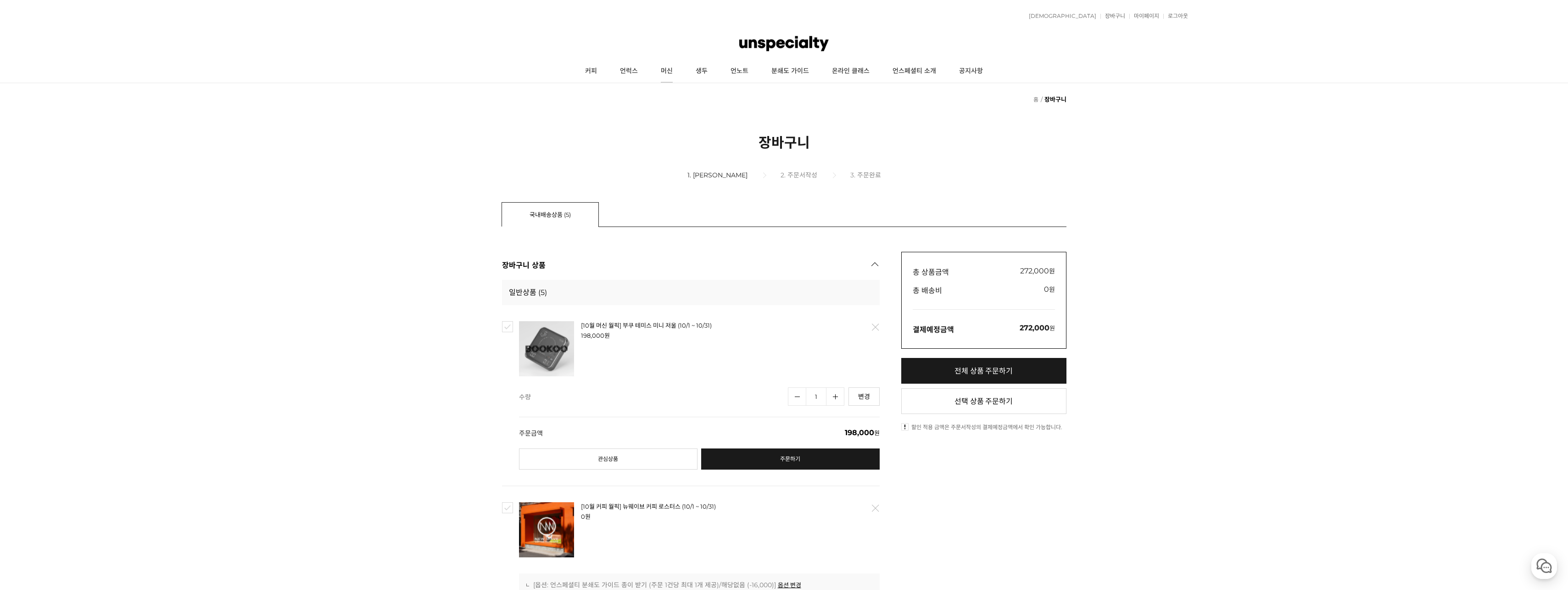
click at [673, 69] on link "머신" at bounding box center [666, 71] width 35 height 23
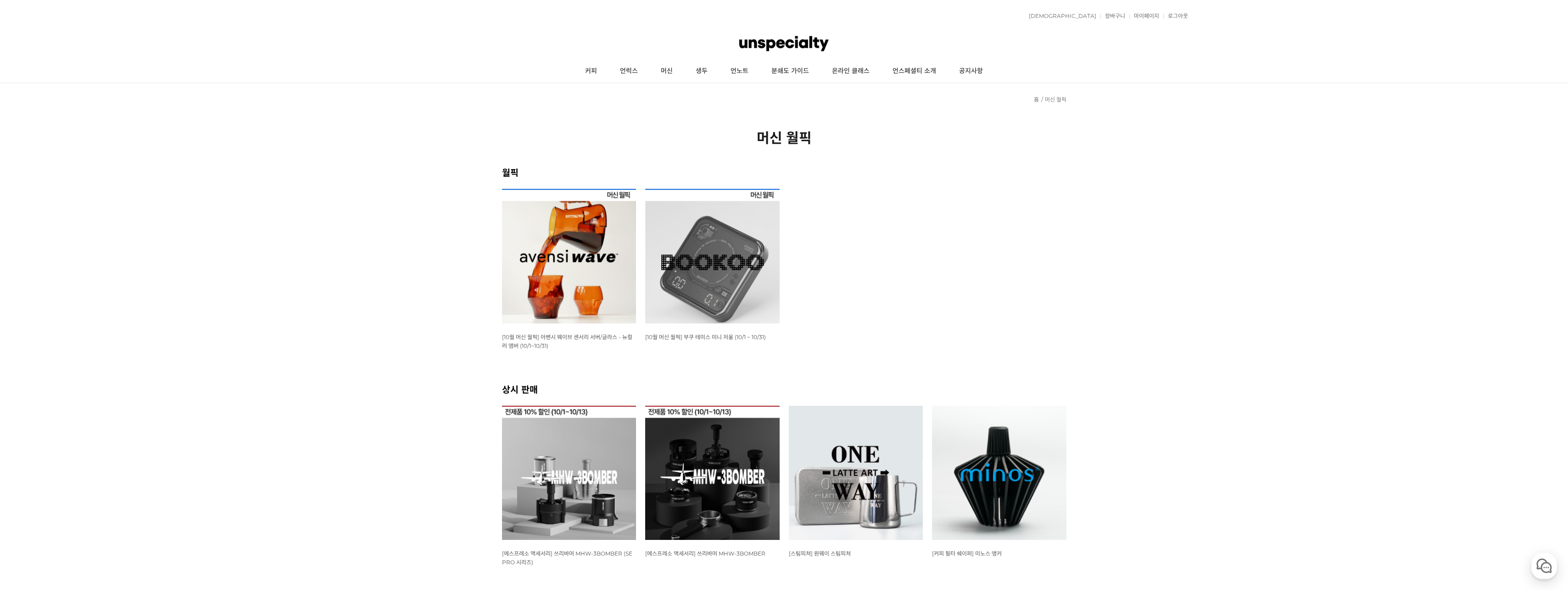
click at [525, 477] on img at bounding box center [569, 472] width 135 height 135
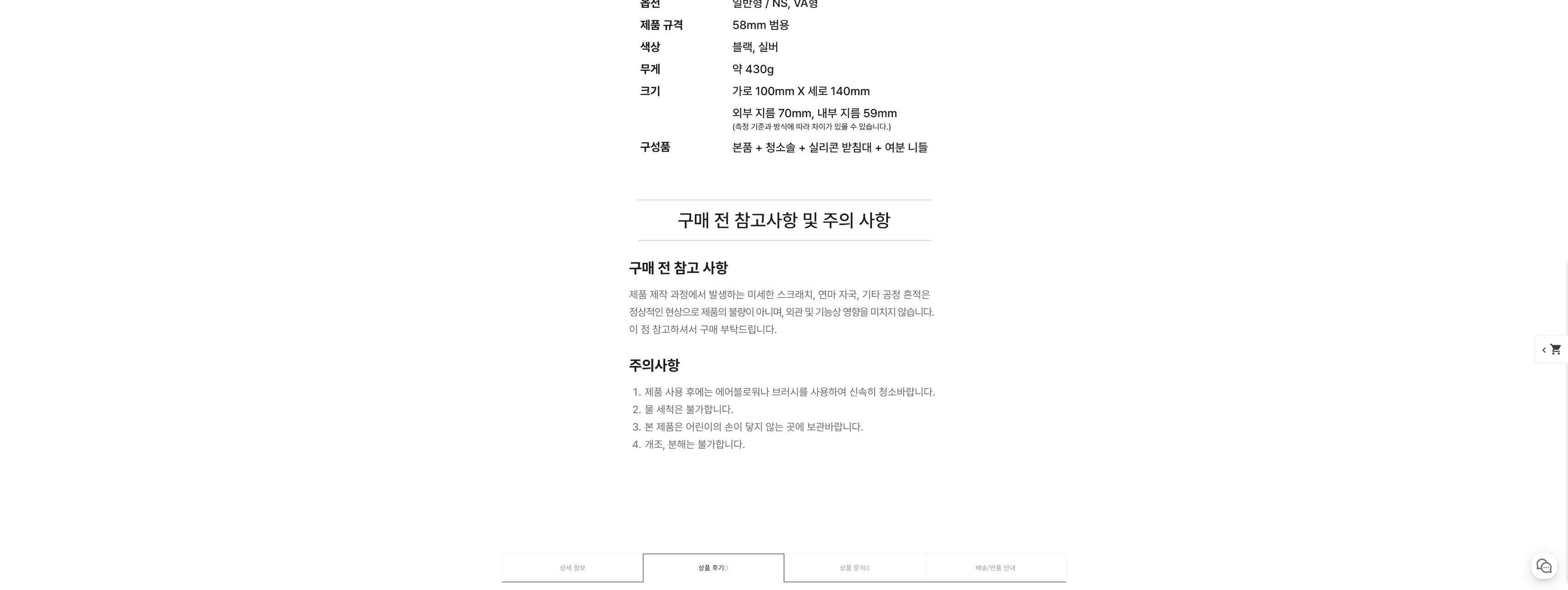
scroll to position [13192, 0]
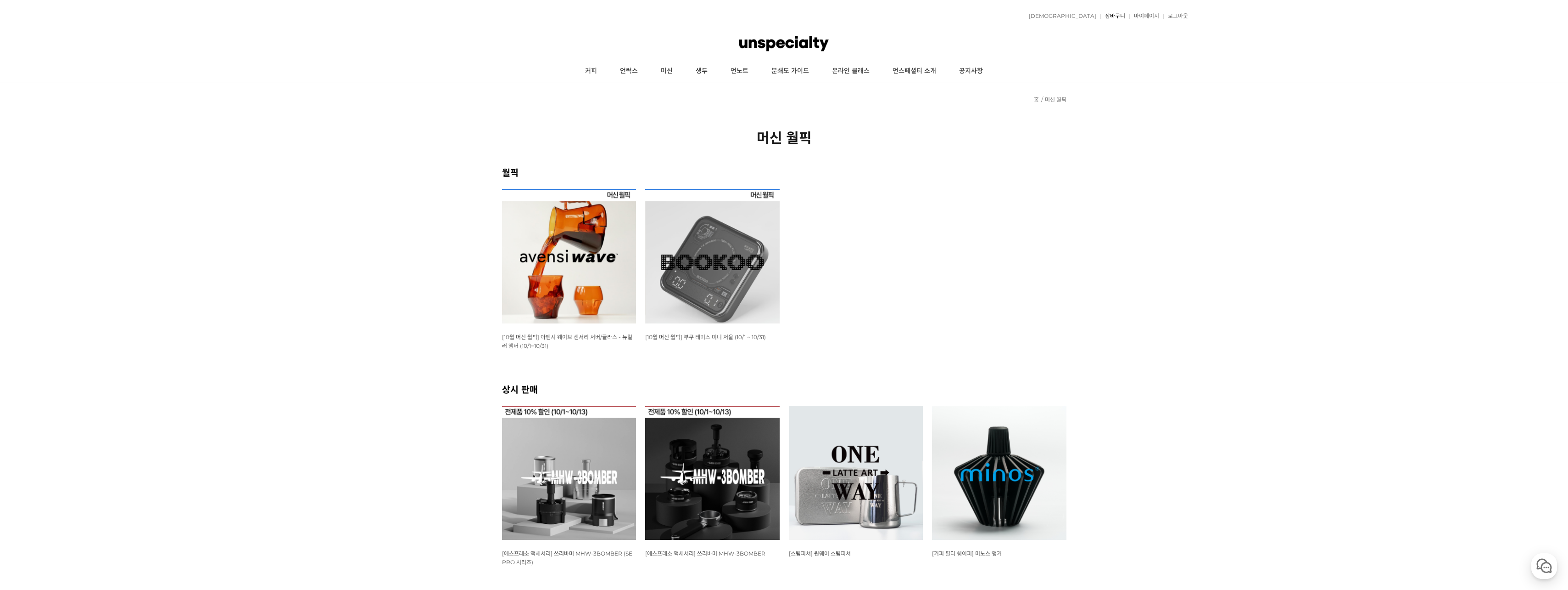
click at [1119, 16] on link "장바구니" at bounding box center [1112, 16] width 24 height 5
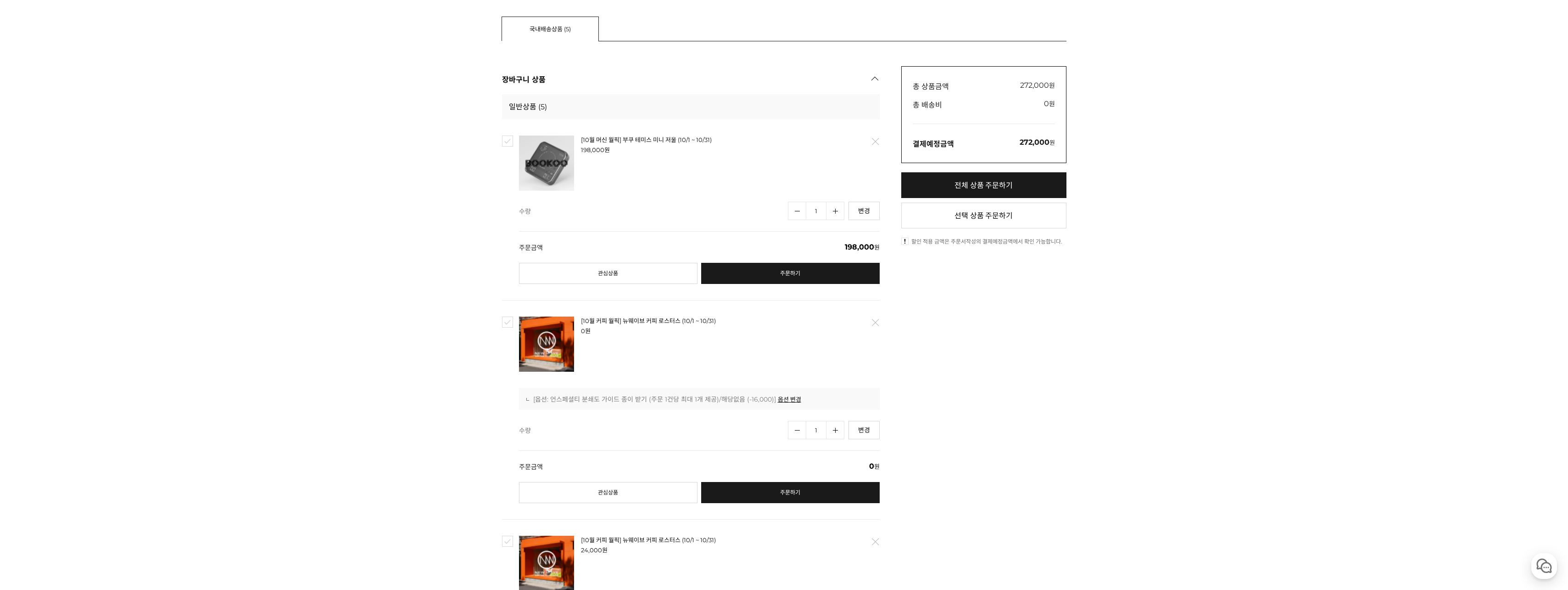
scroll to position [138, 0]
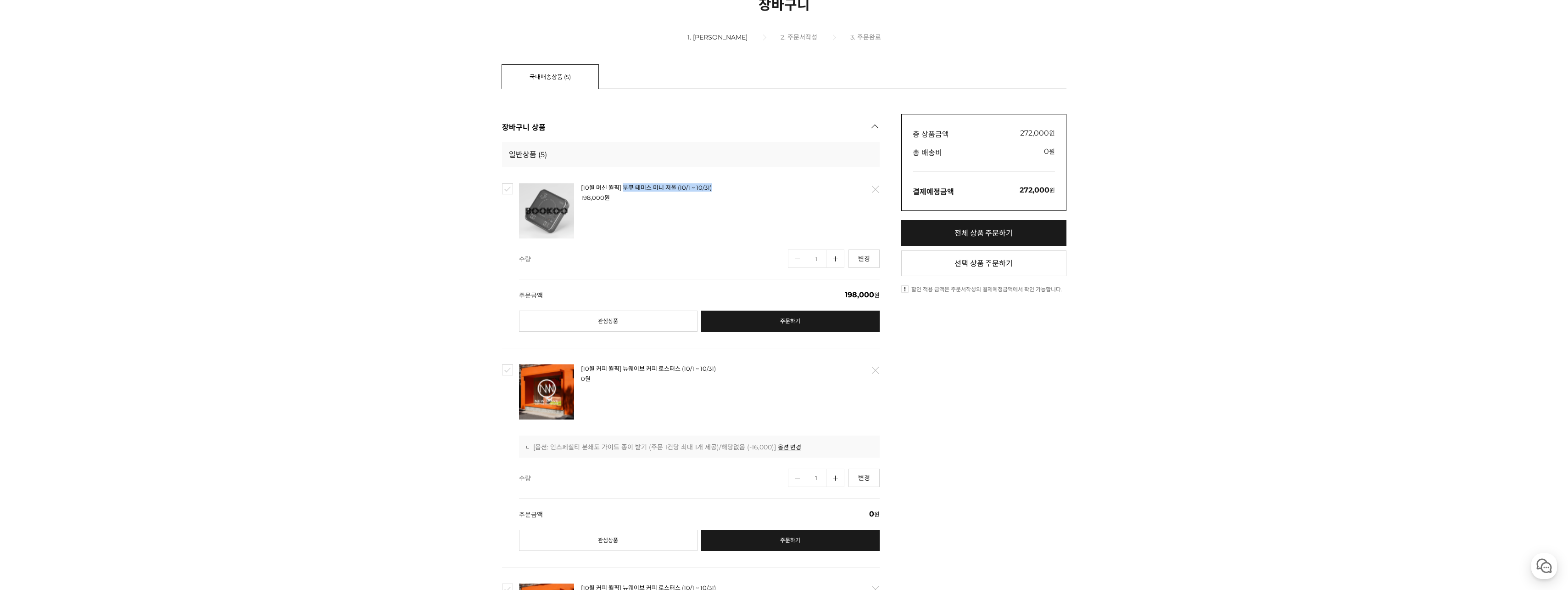
drag, startPoint x: 729, startPoint y: 190, endPoint x: 624, endPoint y: 186, distance: 105.1
click at [624, 186] on strong "[10월 머신 월픽] 부쿠 테미스 미니 저울 (10/1 ~ 10/31)" at bounding box center [692, 186] width 223 height 8
copy link "부쿠 테미스 미니 저울 (10/1 ~ 10/31)"
click at [980, 235] on link "전체 상품 주문하기" at bounding box center [984, 233] width 165 height 25
checkbox input "true"
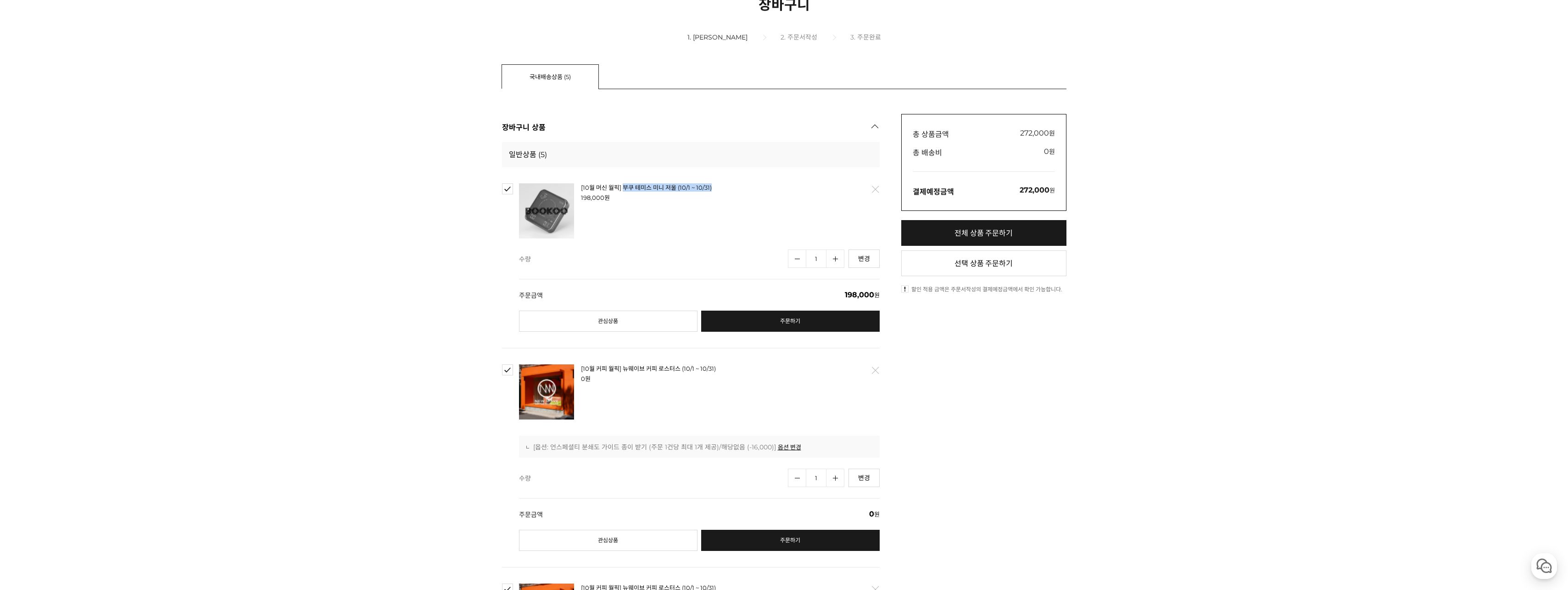
checkbox input "true"
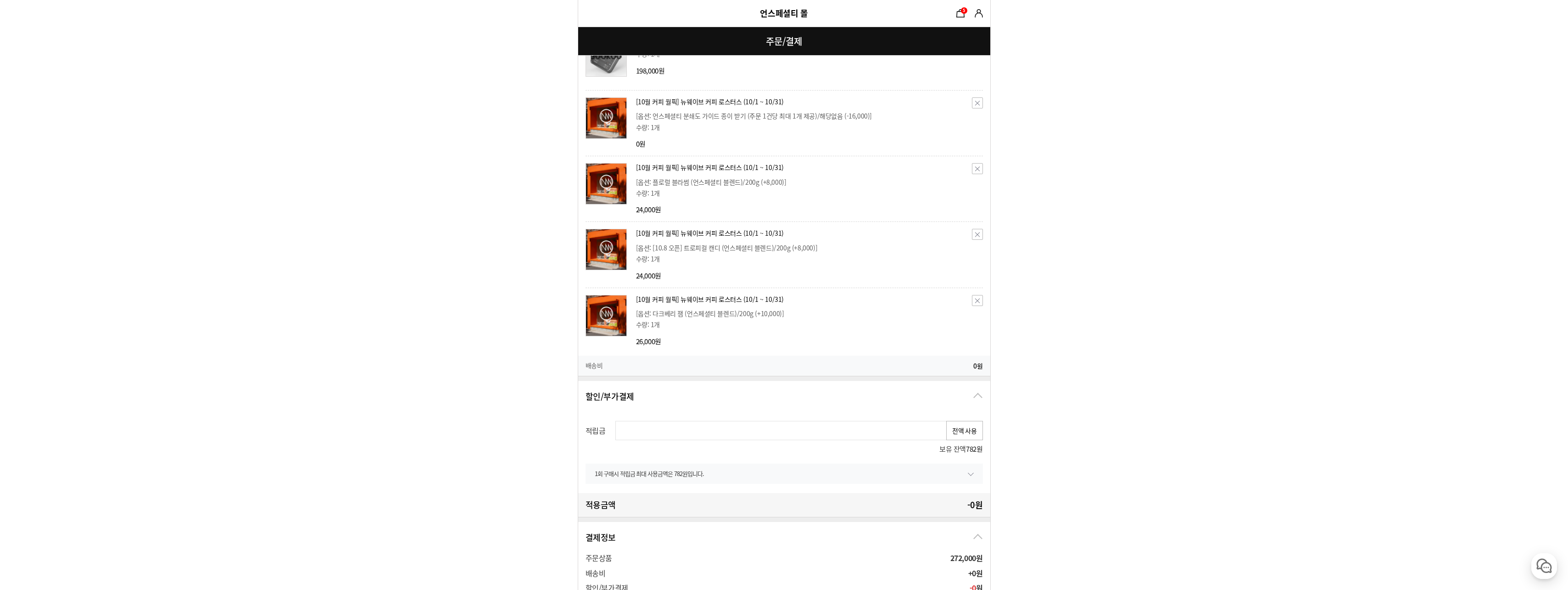
scroll to position [230, 0]
click at [979, 426] on button "전액 사용" at bounding box center [964, 427] width 37 height 19
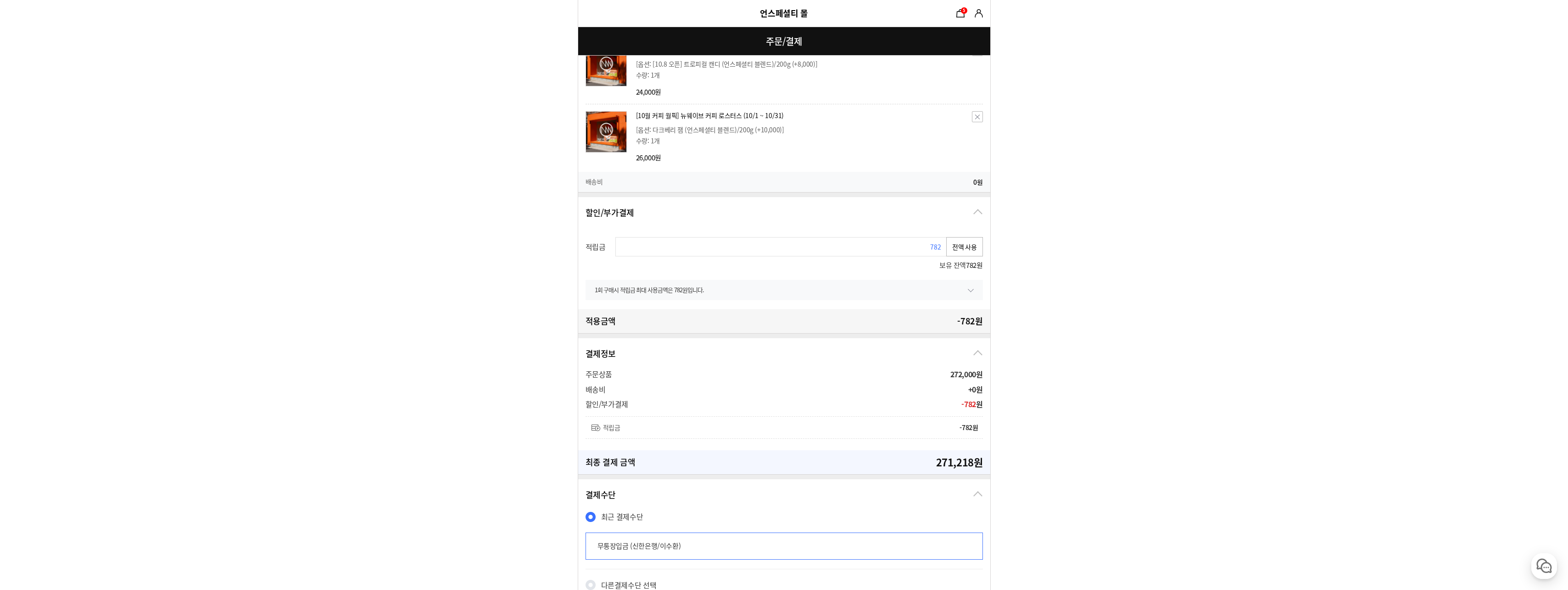
scroll to position [414, 0]
drag, startPoint x: 938, startPoint y: 243, endPoint x: 975, endPoint y: 253, distance: 38.3
click at [975, 253] on div "적립금 782 전액 사용 보유 잔액 782원 1회 구매시 적립금 최대 사용금액은 782원입니다. 최소 적립금 0원 이상일 때 사용 가능합니다.…" at bounding box center [784, 266] width 412 height 81
type input "780"
click at [1009, 288] on form "주문 정보 undefined([EMAIL_ADDRESS][DOMAIN_NAME]) 상품 수령 스토어픽업을 사용할 수 없는 상품이 포함되어 있어…" at bounding box center [784, 259] width 1568 height 1346
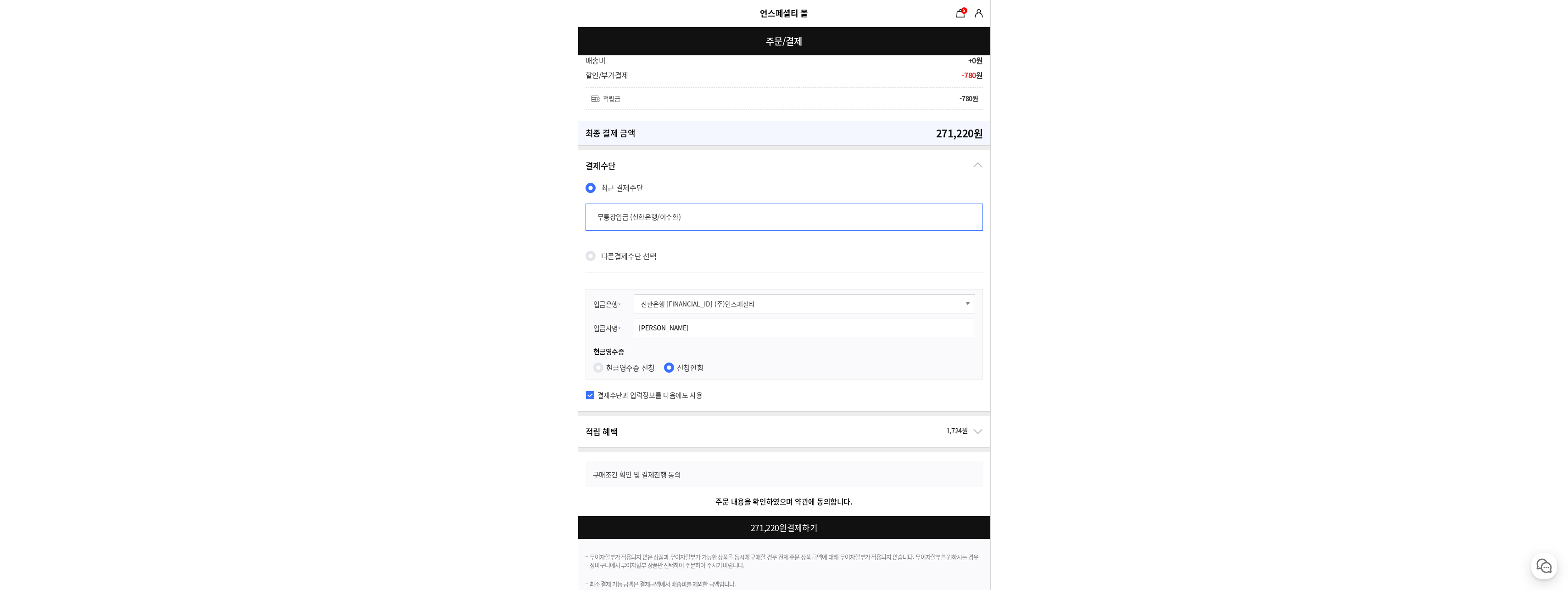
scroll to position [756, 0]
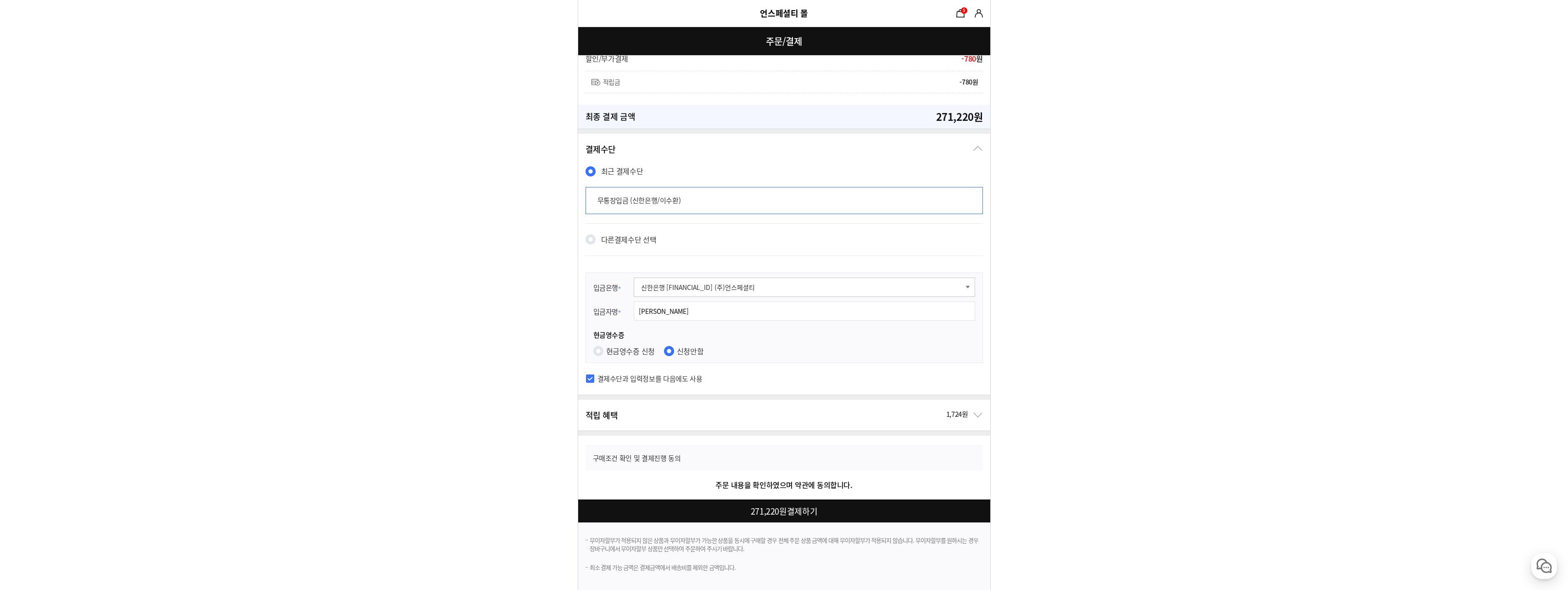
click at [789, 514] on div at bounding box center [786, 510] width 416 height 23
checkbox input "true"
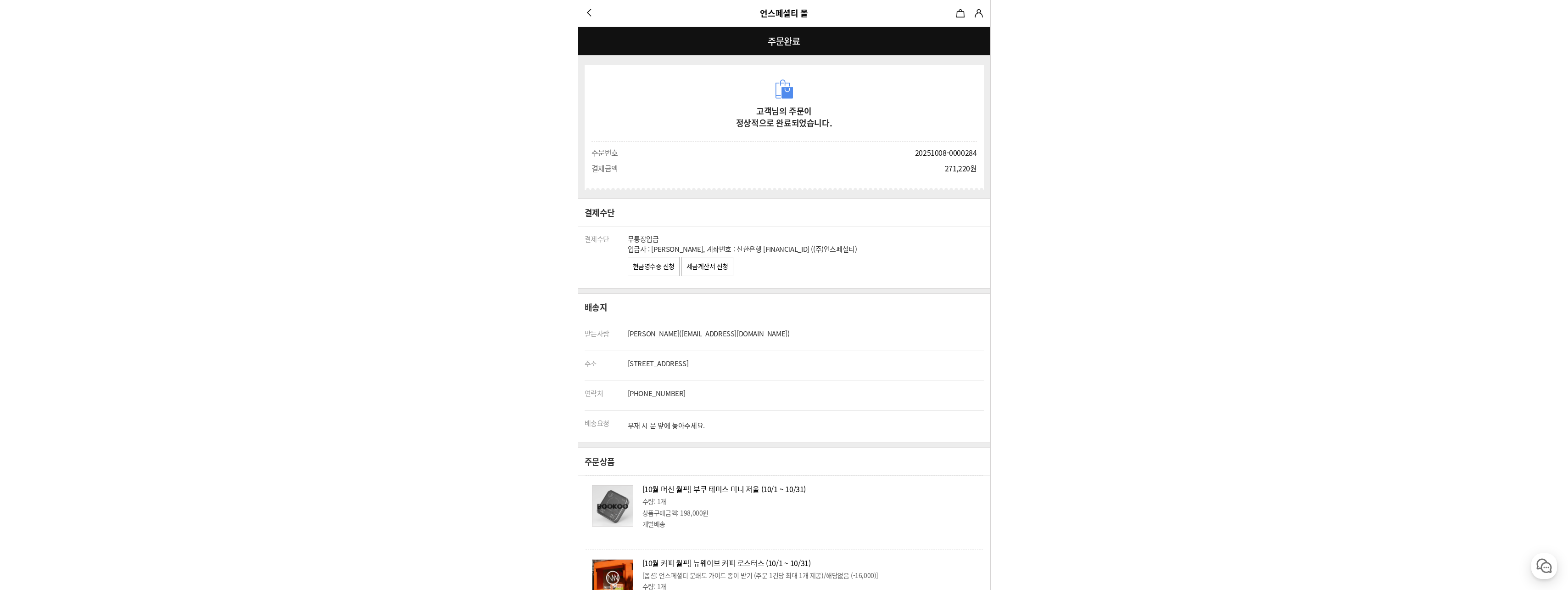
click at [724, 264] on link "세금계산서 신청" at bounding box center [706, 266] width 52 height 19
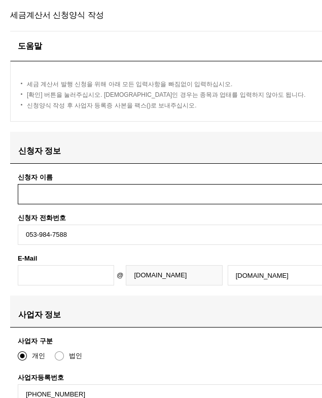
type input "[PERSON_NAME]"
type input "entdrlee"
type input "[STREET_ADDRESS]"
type input "204호"
type input "41026"
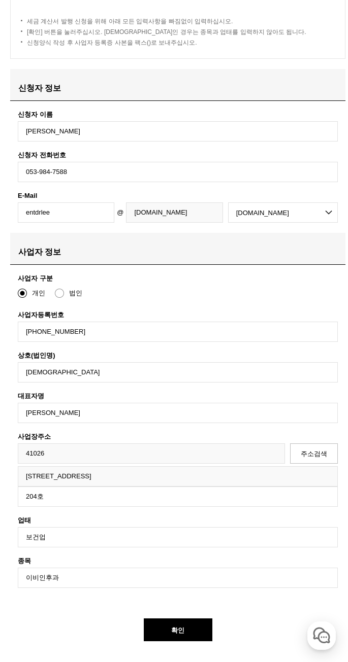
scroll to position [67, 0]
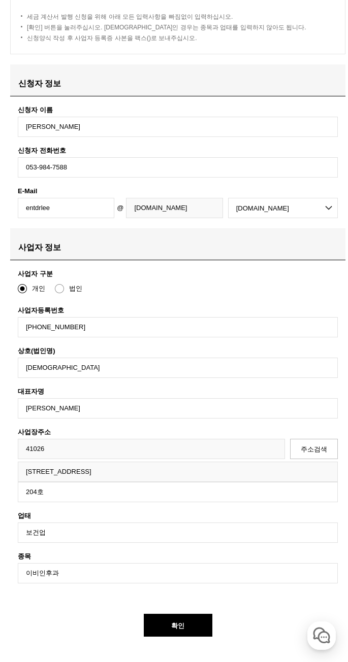
click at [176, 398] on button "확인" at bounding box center [178, 625] width 68 height 23
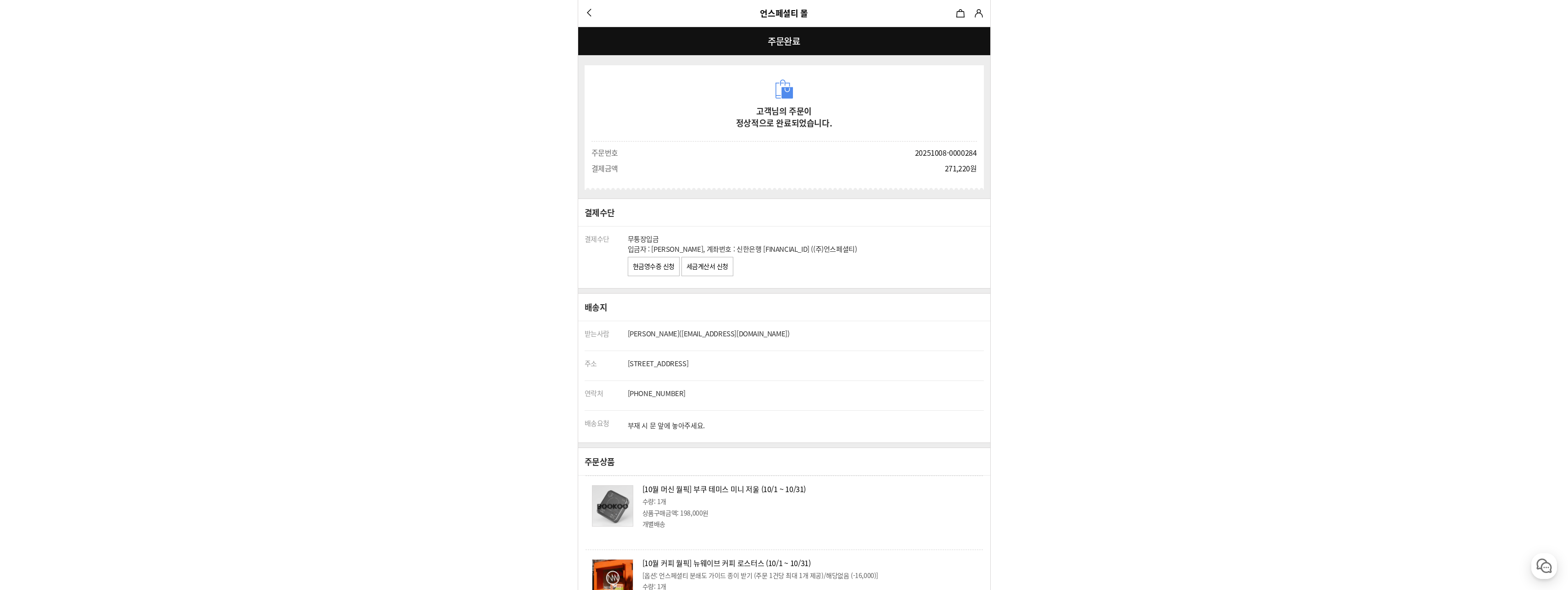
click at [712, 275] on link "세금계산서 신청" at bounding box center [706, 266] width 52 height 19
click at [801, 13] on link "언스페셜티 몰" at bounding box center [783, 14] width 48 height 13
